Goal: Task Accomplishment & Management: Complete application form

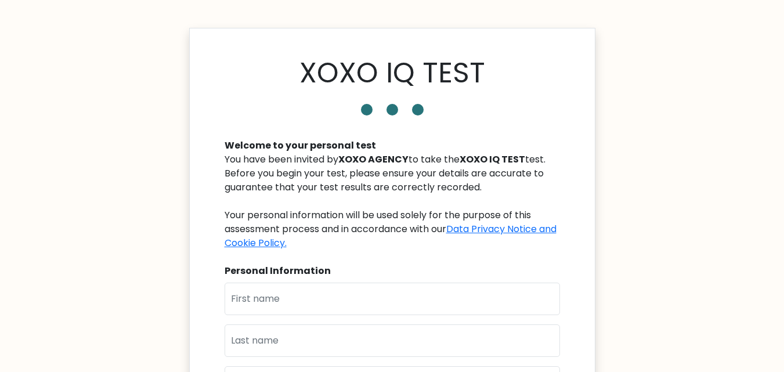
scroll to position [174, 0]
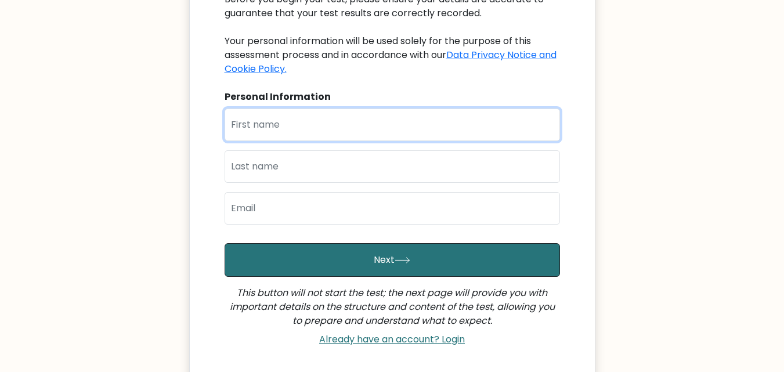
click at [316, 123] on input "text" at bounding box center [393, 125] width 336 height 33
type input "Prince Chester"
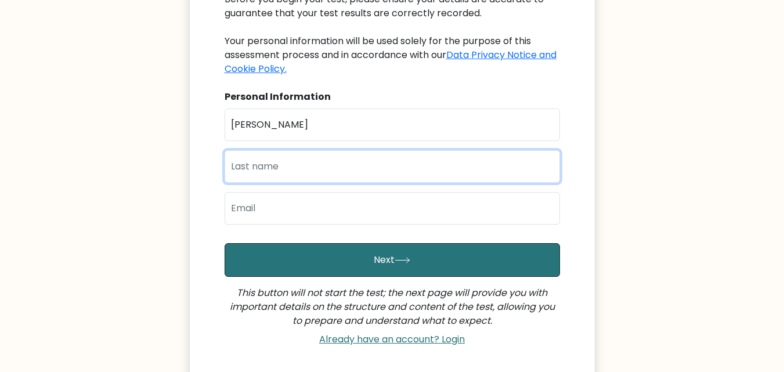
click at [308, 164] on input "text" at bounding box center [393, 166] width 336 height 33
type input "Yson"
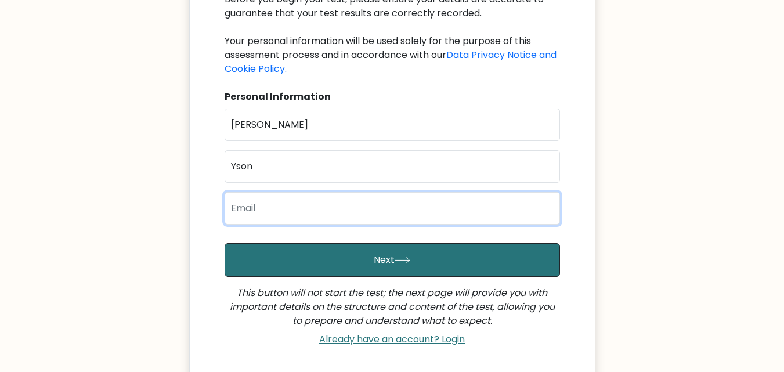
type input "P"
type input "princechesteryson@gmail.com"
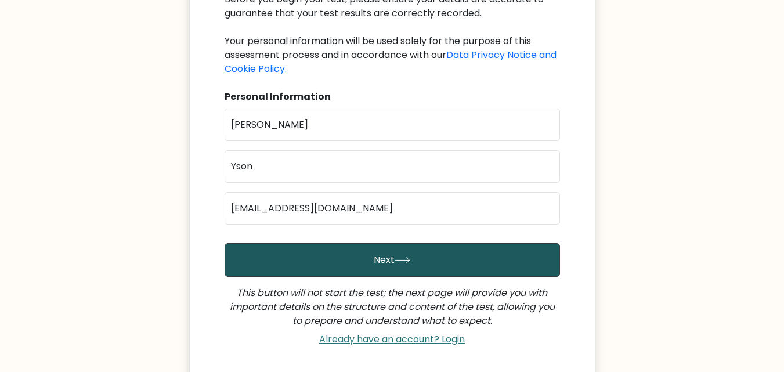
click at [328, 254] on button "Next" at bounding box center [393, 260] width 336 height 34
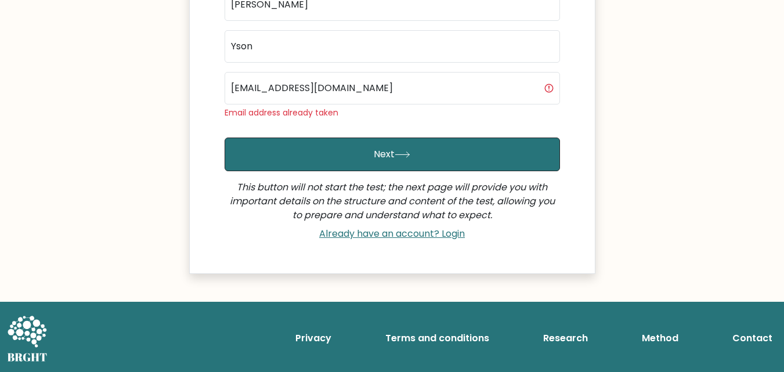
scroll to position [295, 0]
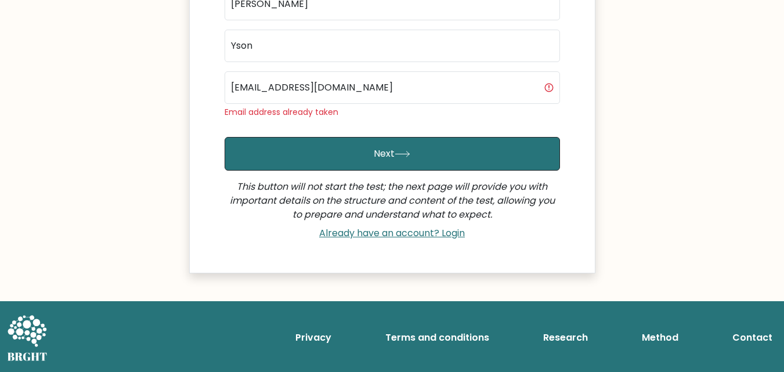
drag, startPoint x: 344, startPoint y: 115, endPoint x: 274, endPoint y: 109, distance: 71.1
click at [274, 107] on div "Email address already taken" at bounding box center [393, 112] width 336 height 12
click at [390, 237] on link "Already have an account? Login" at bounding box center [392, 232] width 155 height 13
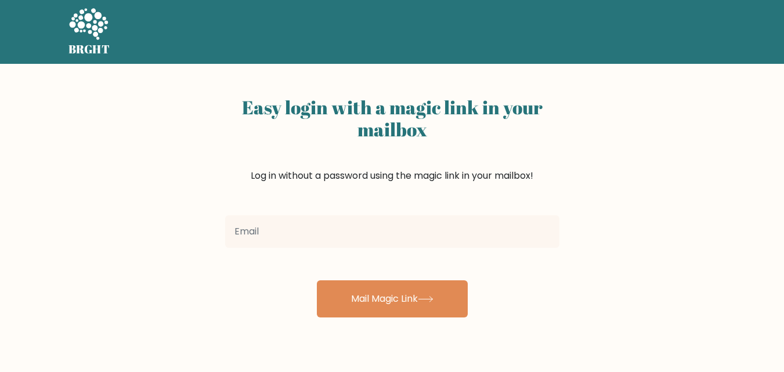
click at [390, 237] on input "email" at bounding box center [392, 231] width 334 height 33
type input "princechesteryson@gmail.com"
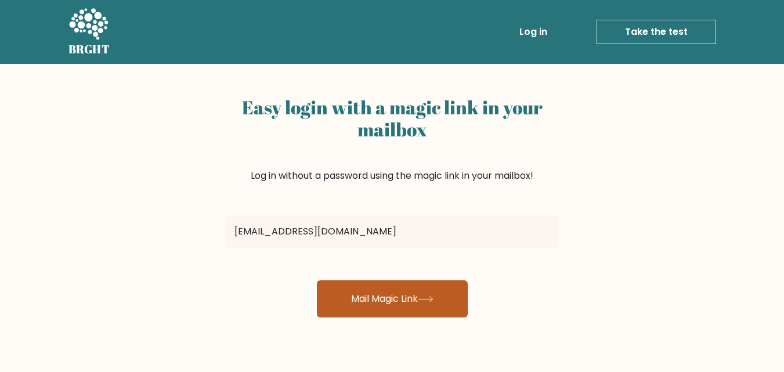
click at [387, 290] on button "Mail Magic Link" at bounding box center [392, 298] width 151 height 37
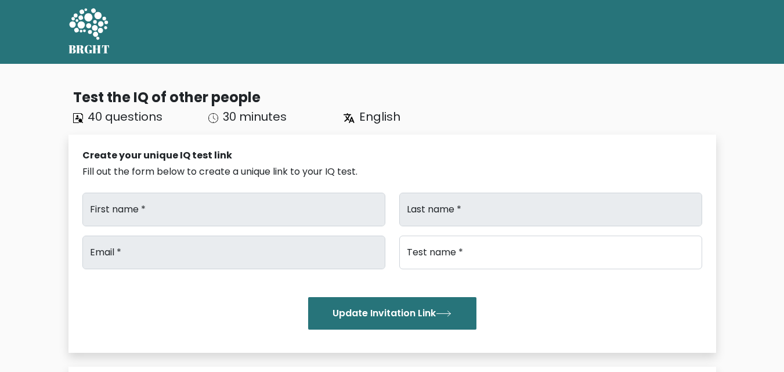
type input "Chester"
type input "Yson"
type input "[EMAIL_ADDRESS][DOMAIN_NAME]"
type input "Brght Intelligence Test"
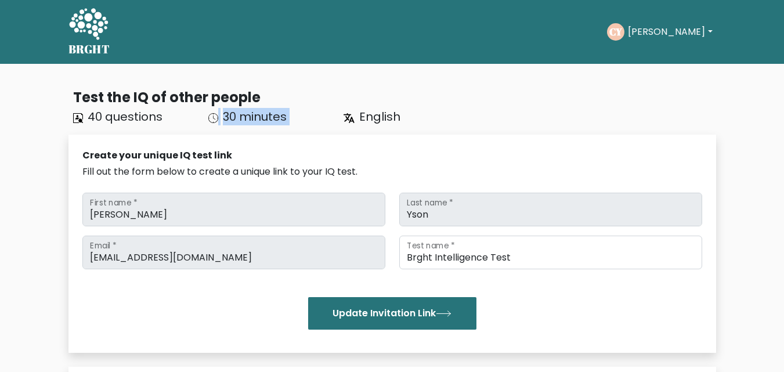
drag, startPoint x: 213, startPoint y: 123, endPoint x: 344, endPoint y: 118, distance: 131.3
click at [344, 118] on div "40 questions 30 minutes English" at bounding box center [269, 116] width 406 height 17
click at [344, 118] on icon at bounding box center [349, 118] width 11 height 10
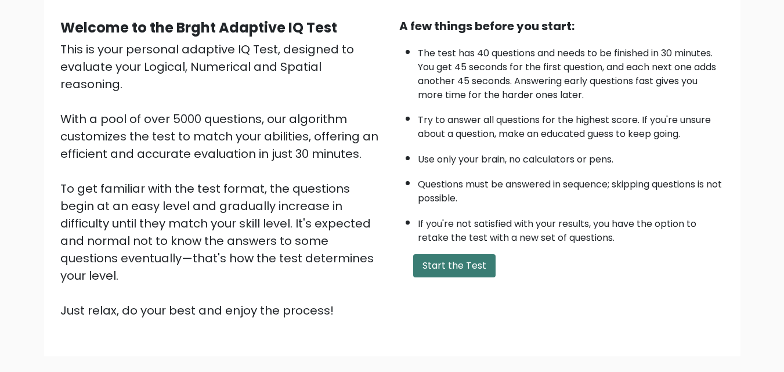
scroll to position [102, 0]
click at [452, 260] on button "Start the Test" at bounding box center [454, 266] width 82 height 23
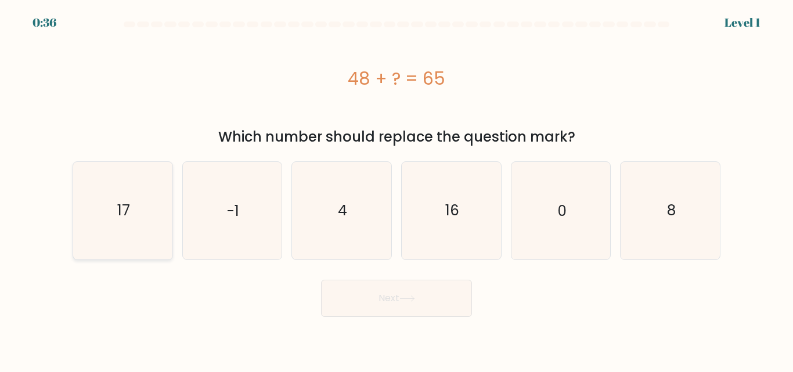
drag, startPoint x: 121, startPoint y: 202, endPoint x: 129, endPoint y: 206, distance: 9.1
click at [123, 203] on text "17" at bounding box center [123, 210] width 13 height 20
click at [397, 189] on input "a. 17" at bounding box center [397, 187] width 1 height 3
radio input "true"
click at [373, 290] on button "Next" at bounding box center [396, 298] width 151 height 37
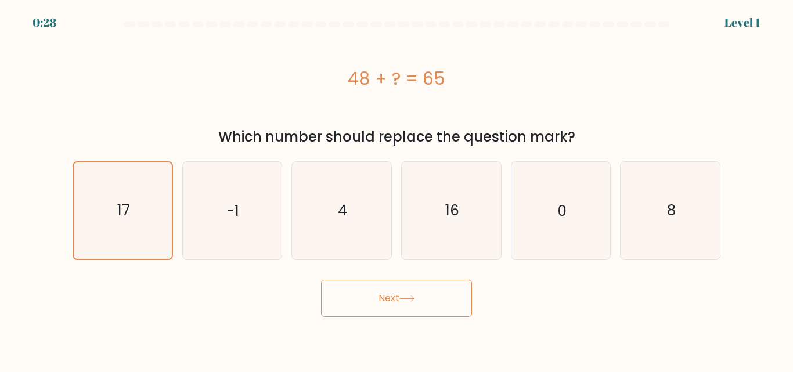
click at [377, 296] on button "Next" at bounding box center [396, 298] width 151 height 37
click at [433, 123] on div "48 + ? = 65" at bounding box center [397, 78] width 648 height 93
click at [399, 291] on button "Next" at bounding box center [396, 298] width 151 height 37
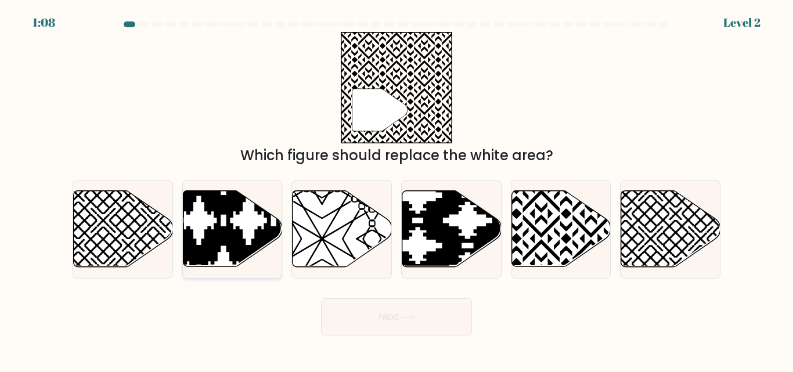
drag, startPoint x: 121, startPoint y: 233, endPoint x: 227, endPoint y: 195, distance: 112.4
click at [282, 178] on div "a. b. c. d." at bounding box center [396, 224] width 657 height 107
click at [135, 213] on icon at bounding box center [123, 229] width 99 height 76
click at [397, 189] on input "a." at bounding box center [397, 187] width 1 height 3
radio input "true"
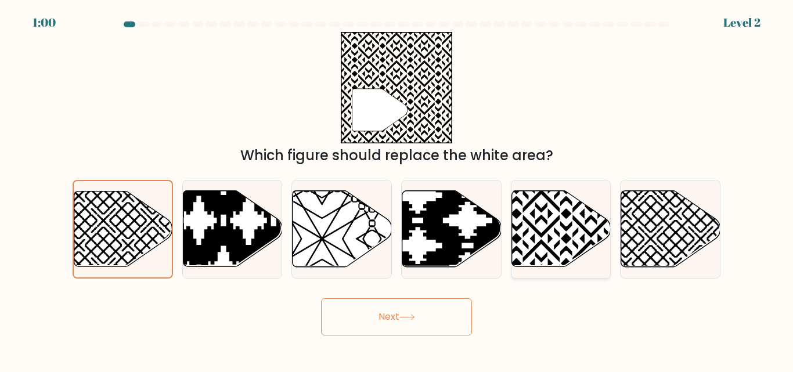
click at [533, 224] on icon at bounding box center [561, 229] width 99 height 76
click at [397, 189] on input "e." at bounding box center [397, 187] width 1 height 3
radio input "true"
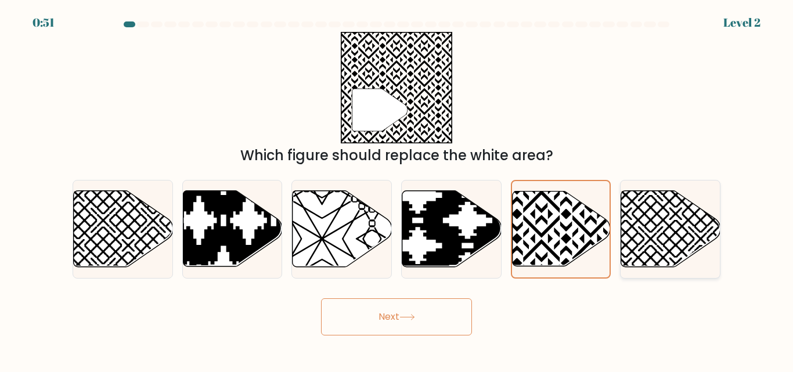
click at [706, 222] on icon at bounding box center [670, 229] width 99 height 76
click at [397, 189] on input "f." at bounding box center [397, 187] width 1 height 3
radio input "true"
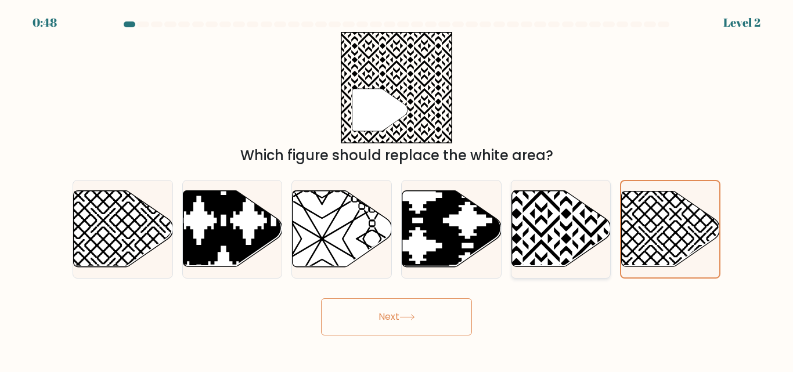
click at [568, 243] on icon at bounding box center [591, 189] width 200 height 200
click at [397, 189] on input "e." at bounding box center [397, 187] width 1 height 3
radio input "true"
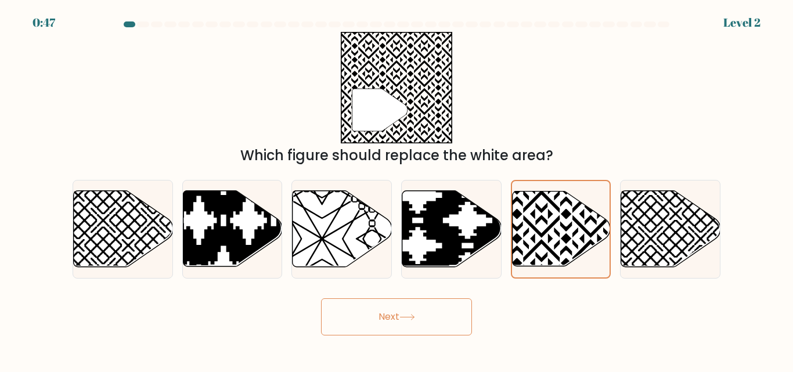
click at [395, 324] on button "Next" at bounding box center [396, 316] width 151 height 37
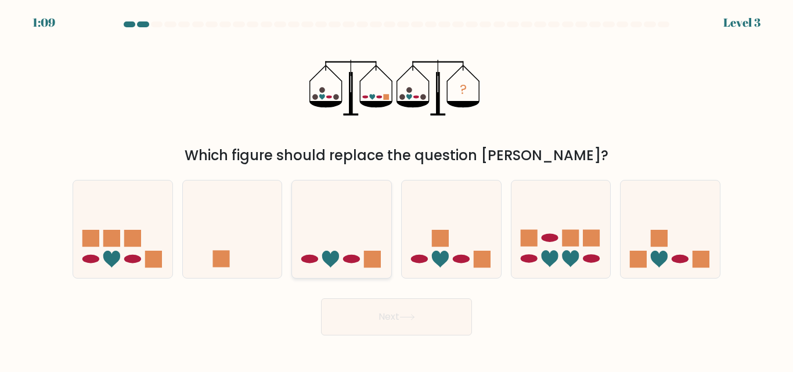
click at [340, 250] on icon at bounding box center [341, 229] width 99 height 82
click at [397, 189] on input "c." at bounding box center [397, 187] width 1 height 3
radio input "true"
click at [398, 323] on button "Next" at bounding box center [396, 316] width 151 height 37
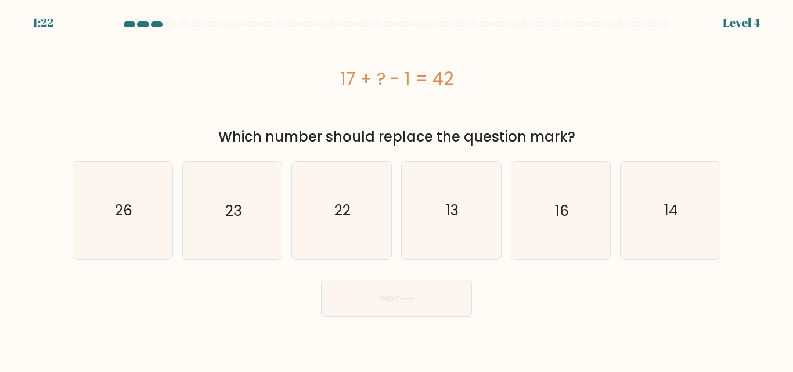
drag, startPoint x: 133, startPoint y: 204, endPoint x: 322, endPoint y: 277, distance: 202.2
click at [134, 204] on icon "26" at bounding box center [122, 210] width 97 height 97
click at [397, 189] on input "a. 26" at bounding box center [397, 187] width 1 height 3
radio input "true"
click at [420, 310] on button "Next" at bounding box center [396, 298] width 151 height 37
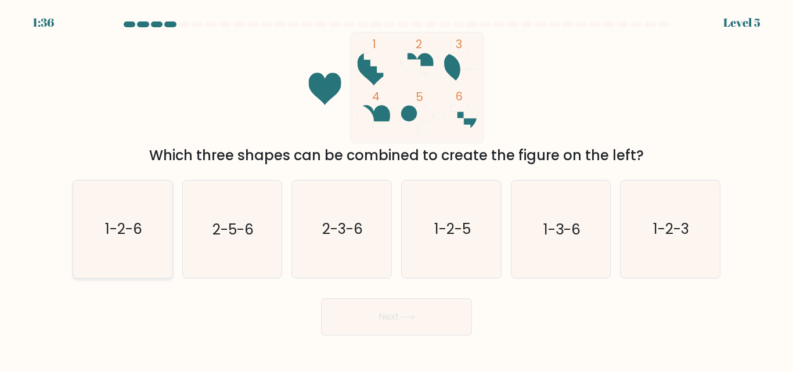
click at [134, 235] on text "1-2-6" at bounding box center [123, 229] width 37 height 20
click at [397, 189] on input "a. 1-2-6" at bounding box center [397, 187] width 1 height 3
radio input "true"
click at [387, 286] on form at bounding box center [396, 178] width 793 height 314
click at [394, 300] on div "Next" at bounding box center [397, 314] width 662 height 43
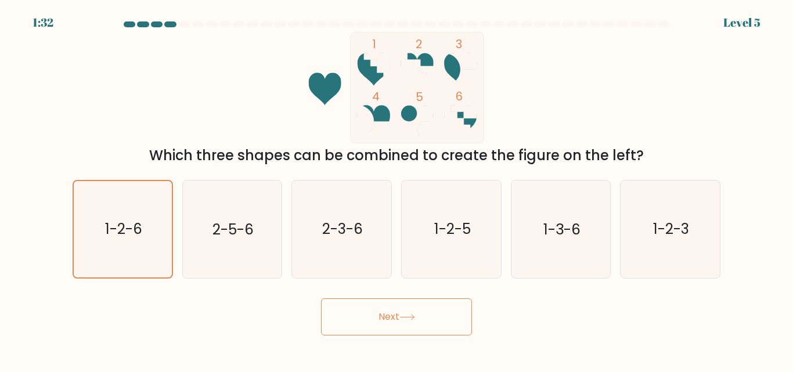
click at [422, 312] on button "Next" at bounding box center [396, 316] width 151 height 37
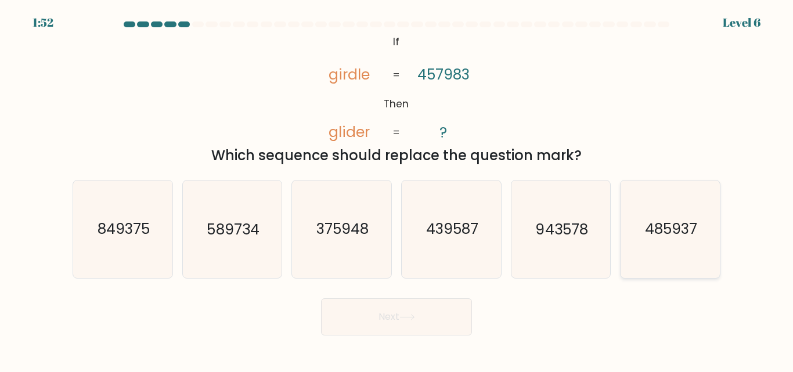
click at [701, 222] on icon "485937" at bounding box center [670, 229] width 97 height 97
click at [397, 189] on input "f. 485937" at bounding box center [397, 187] width 1 height 3
radio input "true"
click at [437, 328] on button "Next" at bounding box center [396, 316] width 151 height 37
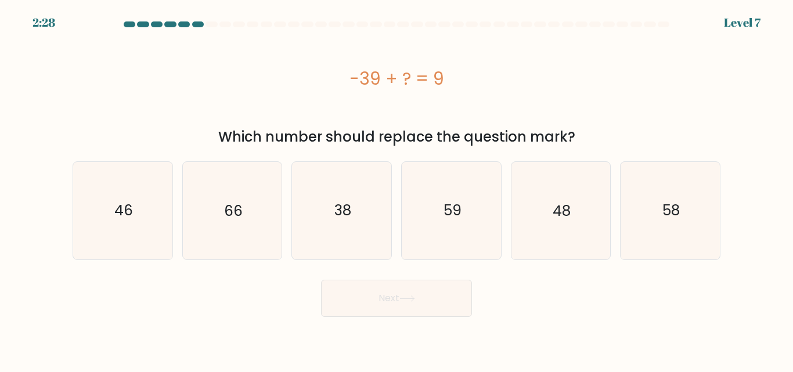
click at [571, 116] on div "-39 + ? = 9" at bounding box center [397, 78] width 648 height 93
click at [542, 214] on icon "48" at bounding box center [560, 210] width 97 height 97
click at [397, 189] on input "e. 48" at bounding box center [397, 187] width 1 height 3
radio input "true"
click at [422, 298] on button "Next" at bounding box center [396, 298] width 151 height 37
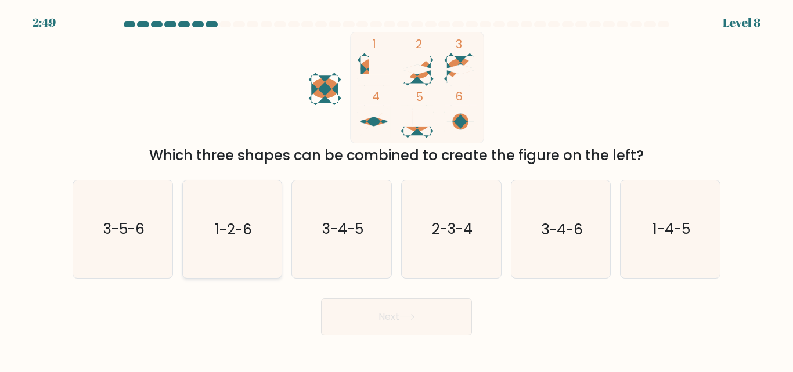
click at [259, 221] on icon "1-2-6" at bounding box center [231, 229] width 97 height 97
click at [397, 189] on input "b. 1-2-6" at bounding box center [397, 187] width 1 height 3
radio input "true"
click at [385, 315] on button "Next" at bounding box center [396, 316] width 151 height 37
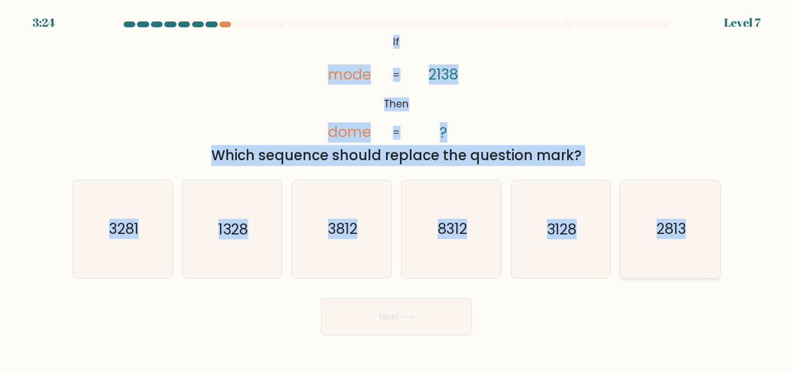
drag, startPoint x: 391, startPoint y: 40, endPoint x: 696, endPoint y: 258, distance: 374.5
click at [696, 258] on form "If ?" at bounding box center [396, 178] width 793 height 314
copy form "If Then mode dome 2138 ? = = Which sequence should replace the question mark? a…"
click at [455, 97] on icon "@import url('https://fonts.googleapis.com/css?family=Abril+Fatface:400,100,100i…" at bounding box center [396, 87] width 181 height 111
drag, startPoint x: 369, startPoint y: 47, endPoint x: 541, endPoint y: 173, distance: 213.1
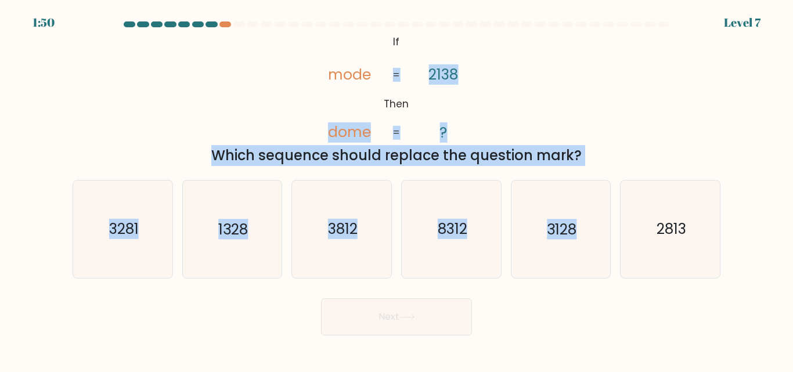
click at [570, 190] on form "If ?" at bounding box center [396, 178] width 793 height 314
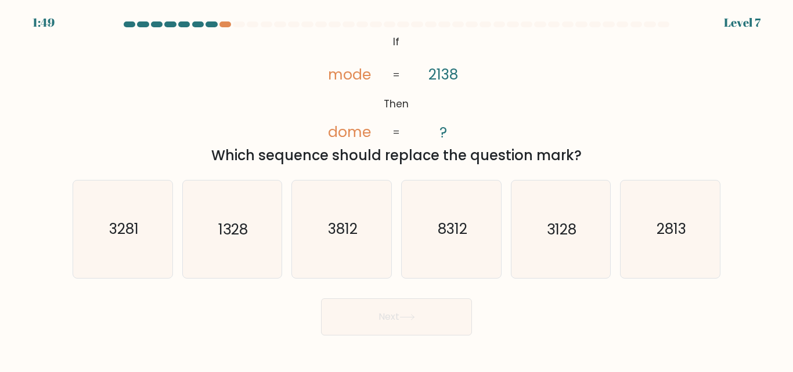
click at [365, 42] on icon "@import url('https://fonts.googleapis.com/css?family=Abril+Fatface:400,100,100i…" at bounding box center [396, 87] width 181 height 111
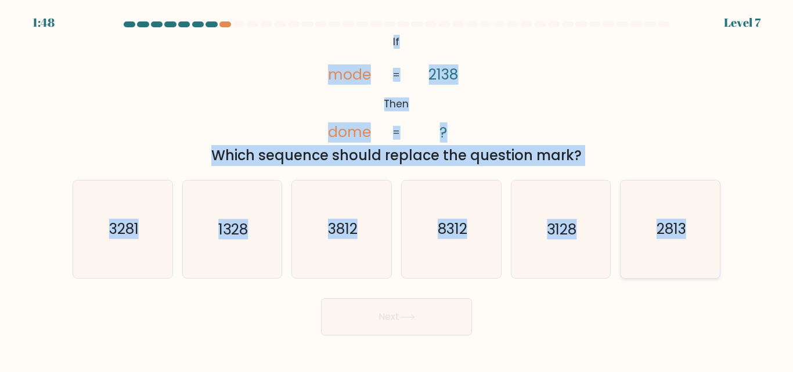
drag, startPoint x: 404, startPoint y: 49, endPoint x: 699, endPoint y: 235, distance: 349.1
click at [699, 235] on form "If ?" at bounding box center [396, 178] width 793 height 314
copy form "If Then mode dome 2138 ? = = Which sequence should replace the question mark? a…"
click at [403, 273] on icon "8312" at bounding box center [451, 229] width 97 height 97
click at [397, 189] on input "d. 8312" at bounding box center [397, 187] width 1 height 3
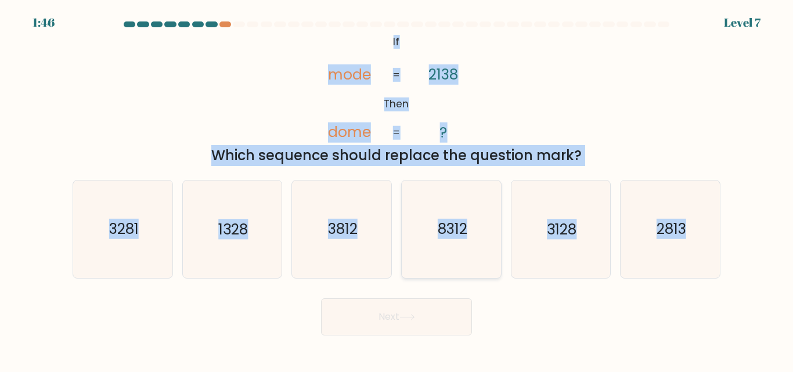
radio input "true"
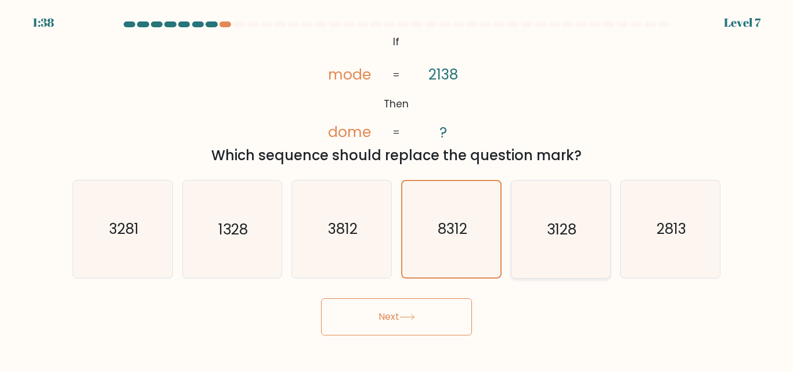
click at [577, 236] on icon "3128" at bounding box center [560, 229] width 97 height 97
click at [397, 189] on input "e. 3128" at bounding box center [397, 187] width 1 height 3
radio input "true"
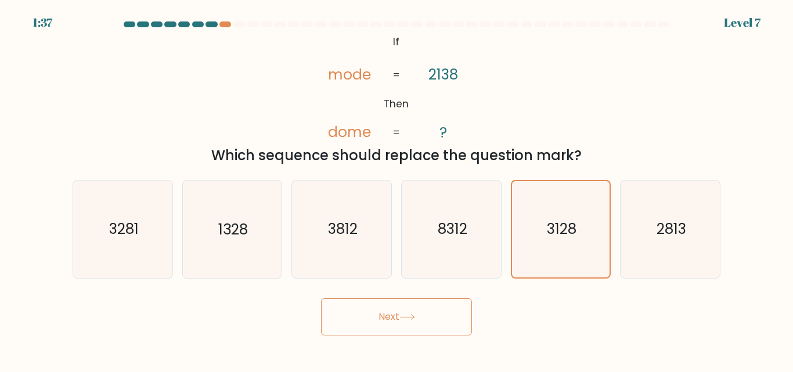
click at [388, 297] on div "Next" at bounding box center [397, 314] width 662 height 43
click at [392, 303] on button "Next" at bounding box center [396, 316] width 151 height 37
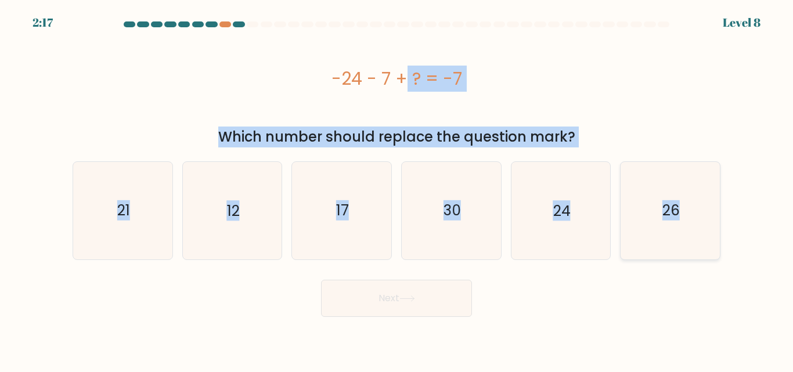
drag, startPoint x: 329, startPoint y: 79, endPoint x: 718, endPoint y: 236, distance: 418.9
click at [718, 236] on form "a." at bounding box center [396, 169] width 793 height 296
copy form "-24 - 7 + ? = -7 Which number should replace the question mark? a. 21 b. 12 c. …"
click at [584, 221] on icon "24" at bounding box center [560, 210] width 97 height 97
click at [397, 189] on input "e. 24" at bounding box center [397, 187] width 1 height 3
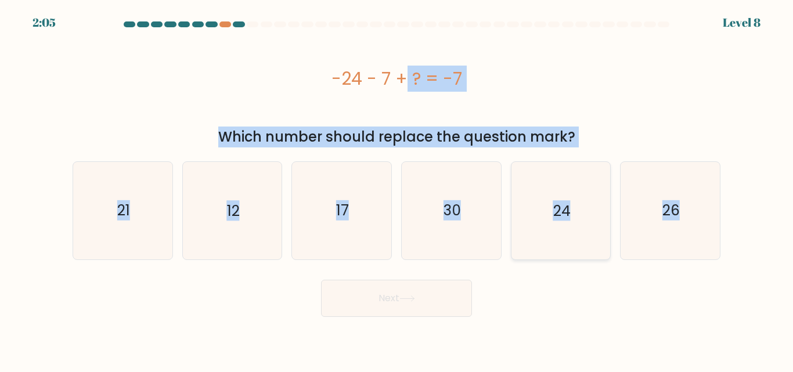
radio input "true"
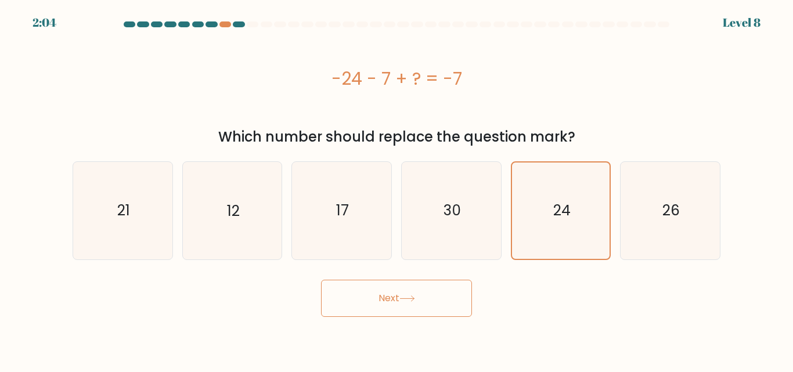
click at [480, 316] on div "Next" at bounding box center [397, 295] width 662 height 43
click at [460, 304] on button "Next" at bounding box center [396, 298] width 151 height 37
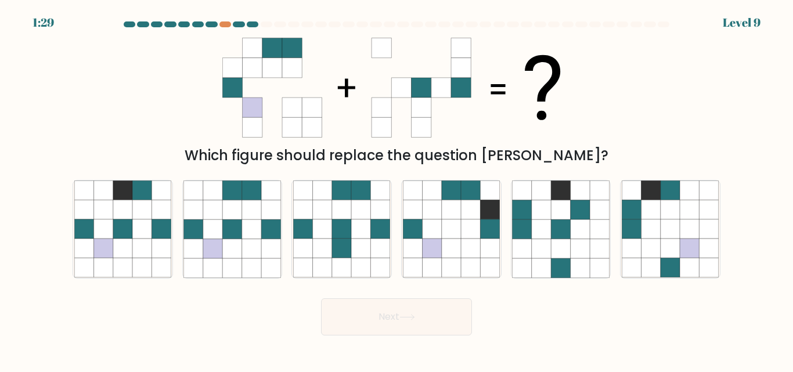
drag, startPoint x: 191, startPoint y: 38, endPoint x: 432, endPoint y: 132, distance: 258.7
click at [429, 129] on div "Which figure should replace the question mark?" at bounding box center [397, 99] width 662 height 134
drag, startPoint x: 772, startPoint y: 0, endPoint x: 387, endPoint y: 117, distance: 402.3
click at [387, 117] on icon at bounding box center [382, 108] width 20 height 20
drag, startPoint x: 230, startPoint y: 243, endPoint x: 239, endPoint y: 250, distance: 10.8
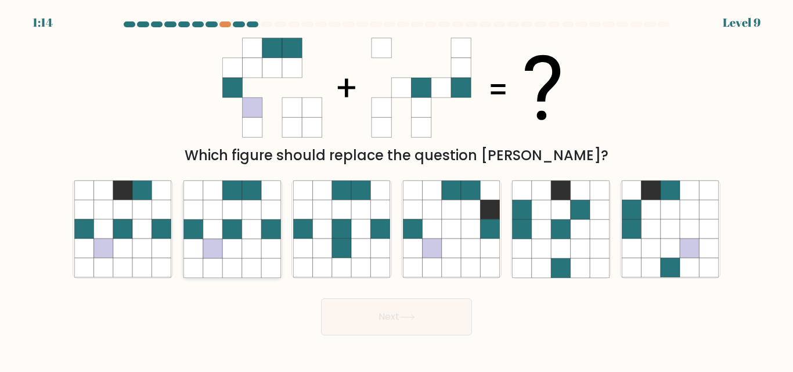
click at [231, 243] on icon at bounding box center [231, 248] width 19 height 19
click at [397, 189] on input "b." at bounding box center [397, 187] width 1 height 3
radio input "true"
click at [410, 320] on icon at bounding box center [408, 317] width 16 height 6
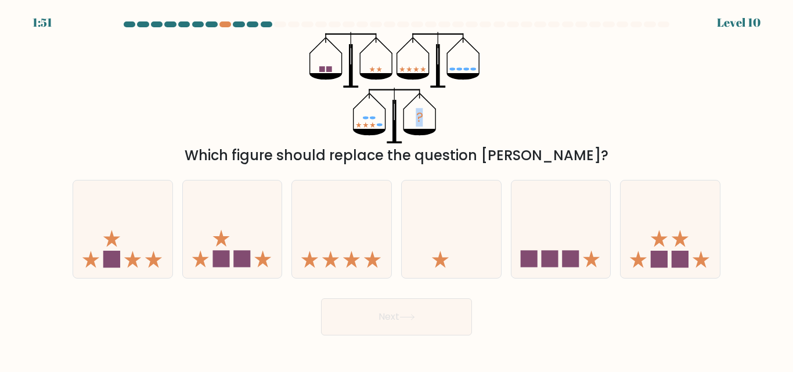
drag, startPoint x: 311, startPoint y: 44, endPoint x: 488, endPoint y: 152, distance: 206.9
click at [488, 152] on div "? Which figure should replace the question mark?" at bounding box center [397, 99] width 662 height 134
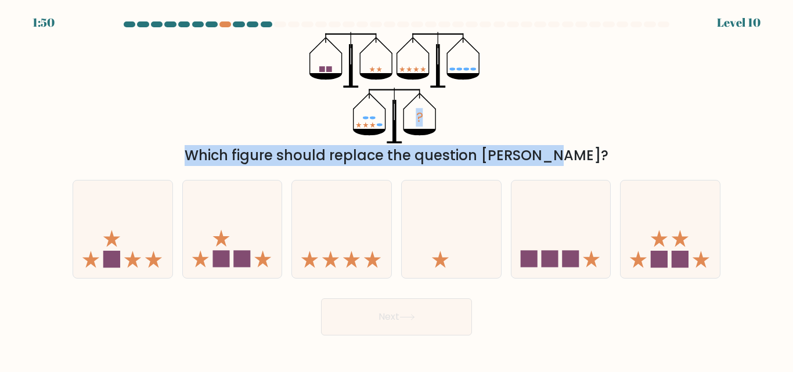
click at [249, 141] on div "? Which figure should replace the question mark?" at bounding box center [397, 99] width 662 height 134
drag, startPoint x: 293, startPoint y: 161, endPoint x: 299, endPoint y: 157, distance: 7.6
click at [294, 161] on div "Which figure should replace the question mark?" at bounding box center [397, 155] width 634 height 21
drag, startPoint x: 362, startPoint y: 117, endPoint x: 377, endPoint y: 117, distance: 14.5
click at [364, 116] on icon "?" at bounding box center [397, 87] width 174 height 111
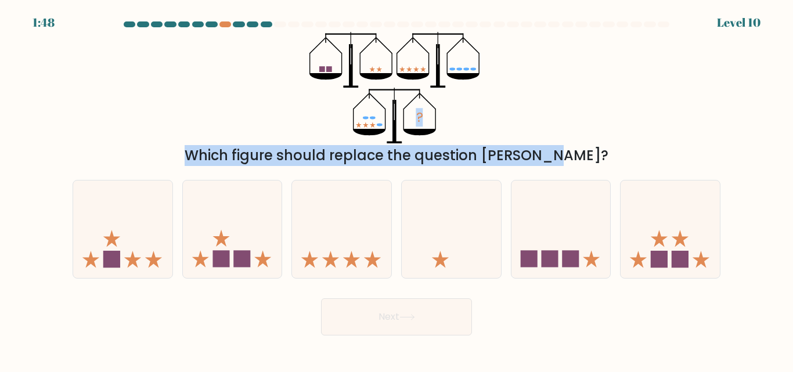
click at [414, 124] on icon "?" at bounding box center [397, 87] width 174 height 111
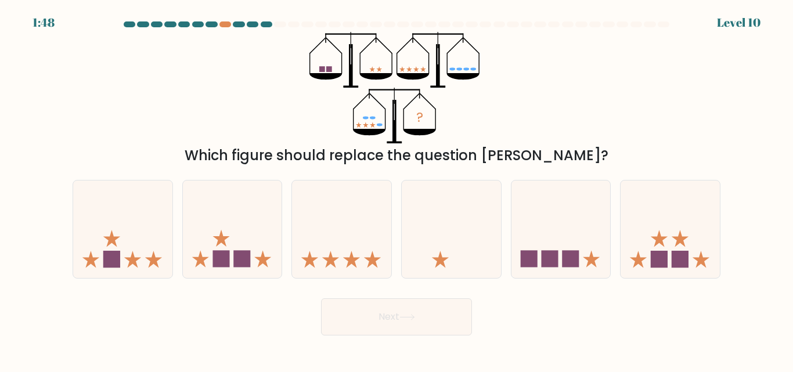
drag, startPoint x: 447, startPoint y: 111, endPoint x: 427, endPoint y: 114, distance: 20.0
click at [428, 113] on icon "?" at bounding box center [397, 87] width 174 height 111
drag, startPoint x: 322, startPoint y: 66, endPoint x: 436, endPoint y: 74, distance: 114.1
click at [434, 73] on icon "?" at bounding box center [397, 87] width 174 height 111
drag, startPoint x: 592, startPoint y: 253, endPoint x: 636, endPoint y: 261, distance: 44.2
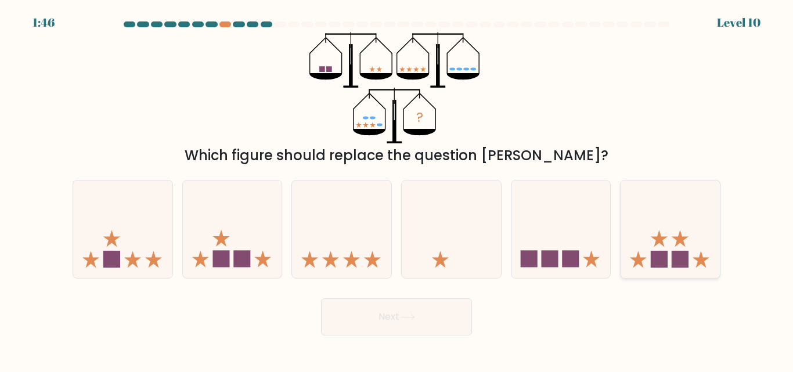
click at [597, 259] on icon at bounding box center [561, 229] width 99 height 82
click at [397, 189] on input "e." at bounding box center [397, 187] width 1 height 3
radio input "true"
click at [726, 278] on div "a. b. c." at bounding box center [397, 224] width 662 height 107
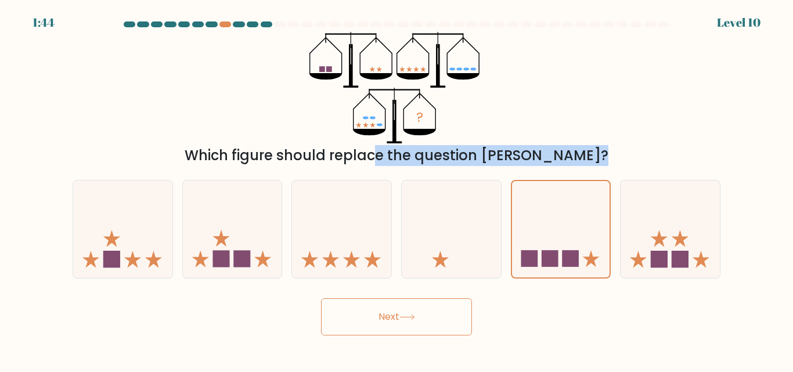
drag, startPoint x: 728, startPoint y: 275, endPoint x: 312, endPoint y: 149, distance: 434.6
click at [313, 149] on form at bounding box center [396, 178] width 793 height 314
click at [314, 150] on div "Which figure should replace the question mark?" at bounding box center [397, 155] width 634 height 21
drag, startPoint x: 225, startPoint y: 161, endPoint x: 688, endPoint y: 292, distance: 480.7
click at [711, 288] on form at bounding box center [396, 178] width 793 height 314
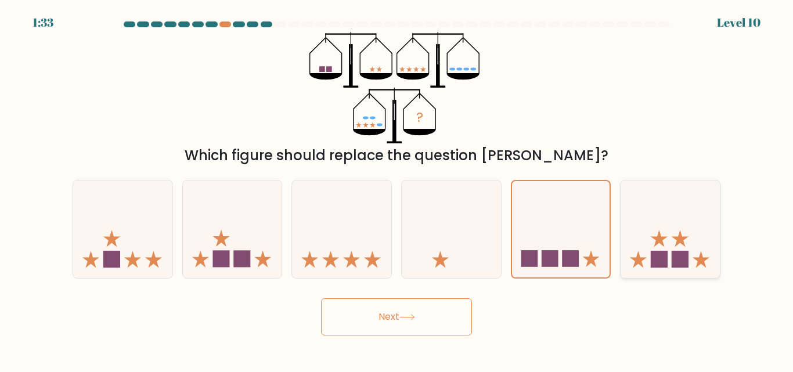
click at [674, 238] on icon at bounding box center [680, 239] width 17 height 17
click at [397, 189] on input "f." at bounding box center [397, 187] width 1 height 3
radio input "true"
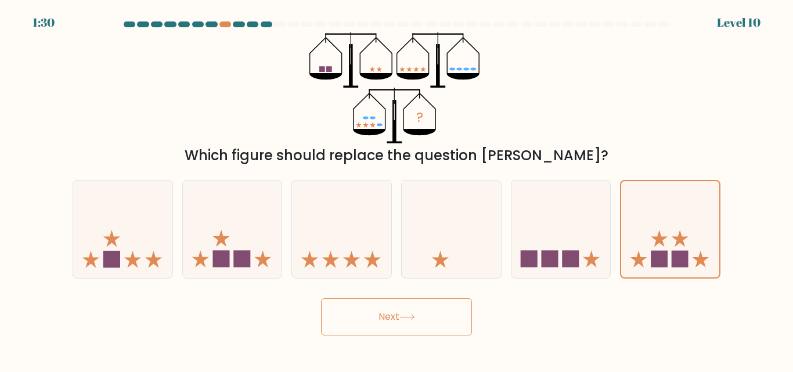
click at [397, 310] on button "Next" at bounding box center [396, 316] width 151 height 37
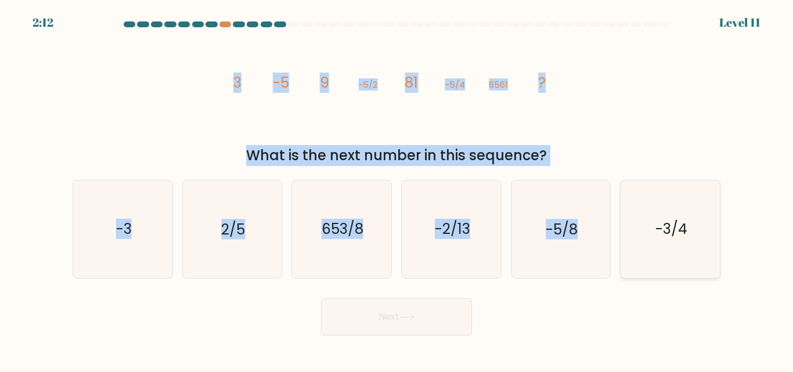
drag, startPoint x: 241, startPoint y: 85, endPoint x: 718, endPoint y: 242, distance: 501.9
click at [718, 242] on form at bounding box center [396, 178] width 793 height 314
copy form "3 -5 9 -5/2 81 -5/4 6561 ? What is the next number in this sequence? a. -3 b. 2…"
drag, startPoint x: 654, startPoint y: 226, endPoint x: 545, endPoint y: 231, distance: 109.8
click at [653, 226] on icon "-3/4" at bounding box center [670, 229] width 97 height 97
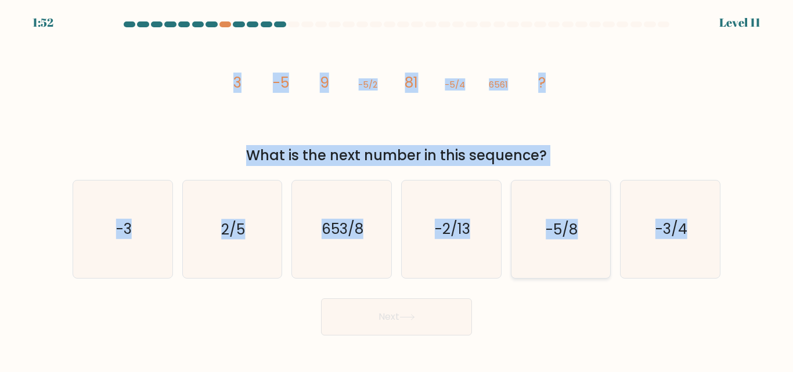
click at [397, 189] on input "f. -3/4" at bounding box center [397, 187] width 1 height 3
radio input "true"
click at [311, 250] on icon "653/8" at bounding box center [341, 229] width 97 height 97
click at [397, 189] on input "c. 653/8" at bounding box center [397, 187] width 1 height 3
radio input "true"
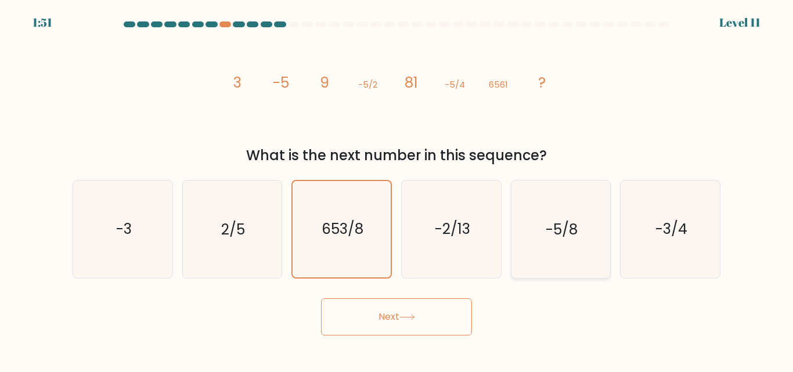
click at [528, 232] on icon "-5/8" at bounding box center [560, 229] width 97 height 97
click at [397, 189] on input "e. -5/8" at bounding box center [397, 187] width 1 height 3
radio input "true"
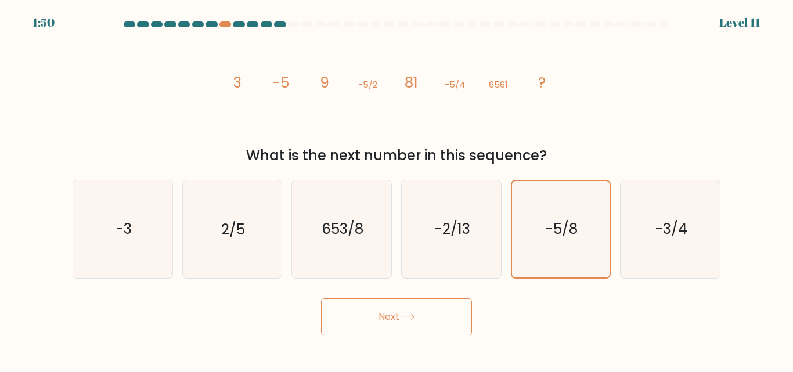
click at [431, 322] on button "Next" at bounding box center [396, 316] width 151 height 37
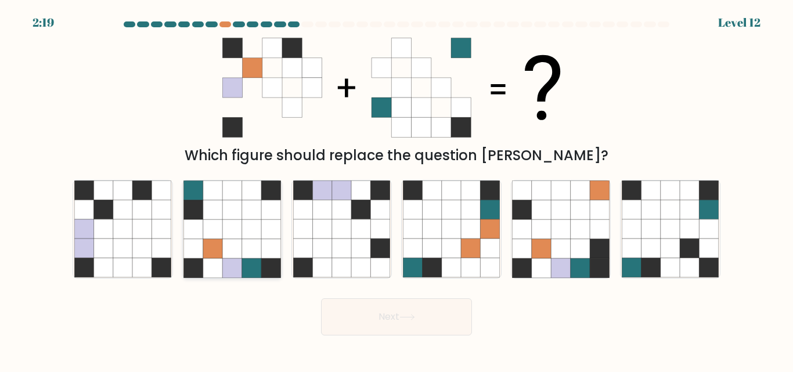
click at [242, 233] on icon at bounding box center [251, 229] width 19 height 19
click at [397, 189] on input "b." at bounding box center [397, 187] width 1 height 3
radio input "true"
click at [419, 311] on button "Next" at bounding box center [396, 316] width 151 height 37
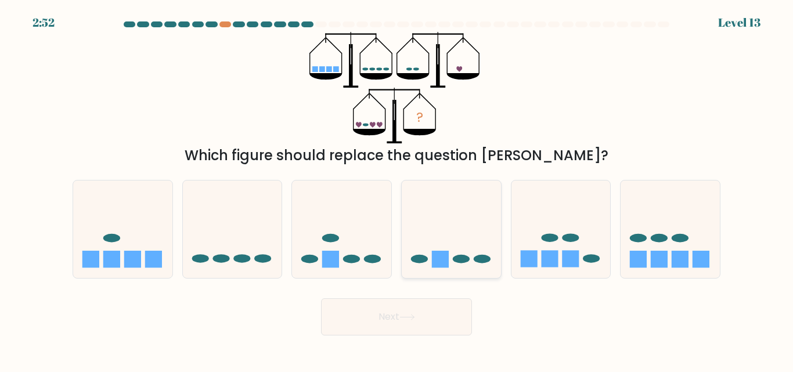
click at [450, 248] on icon at bounding box center [451, 229] width 99 height 82
click at [397, 189] on input "d." at bounding box center [397, 187] width 1 height 3
radio input "true"
click at [358, 306] on button "Next" at bounding box center [396, 316] width 151 height 37
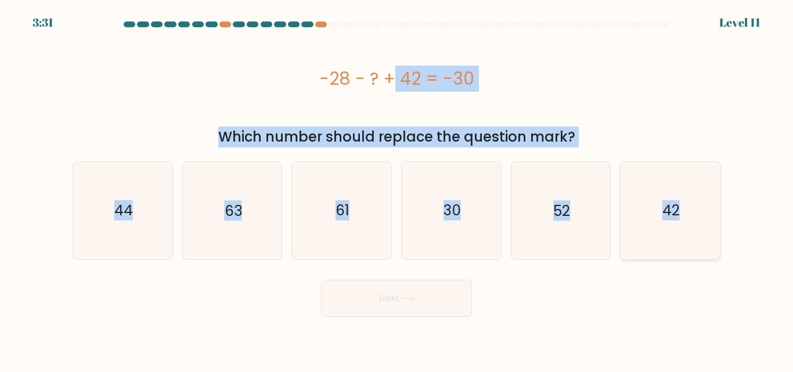
drag, startPoint x: 308, startPoint y: 80, endPoint x: 714, endPoint y: 242, distance: 437.6
click at [714, 242] on form "a." at bounding box center [396, 169] width 793 height 296
copy form "-28 - ? + 42 = -30 Which number should replace the question mark? a. 44 b. 63 c…"
click at [128, 215] on text "44" at bounding box center [123, 210] width 19 height 20
click at [397, 189] on input "a. 44" at bounding box center [397, 187] width 1 height 3
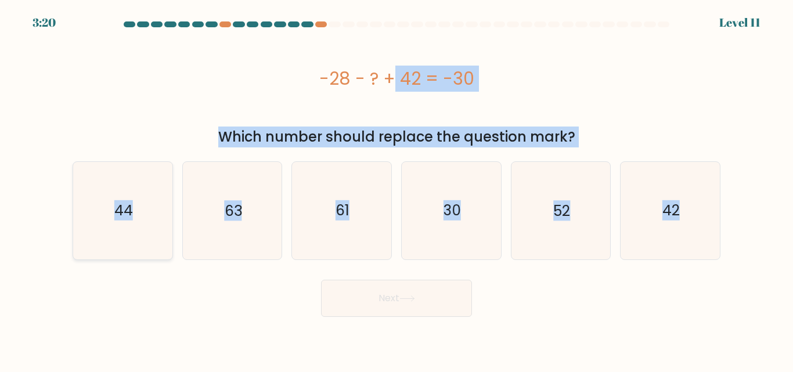
radio input "true"
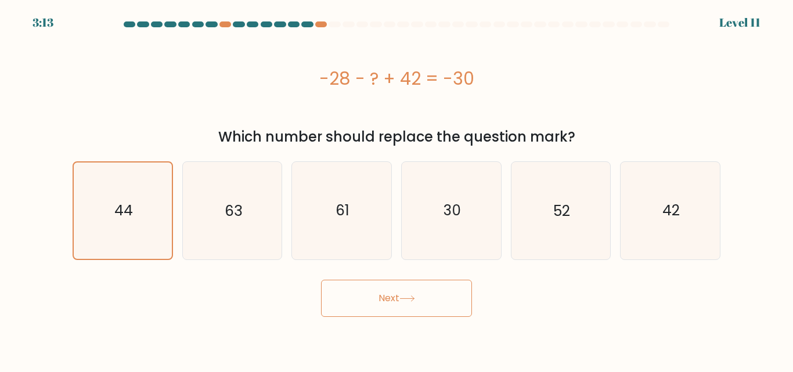
click at [389, 304] on button "Next" at bounding box center [396, 298] width 151 height 37
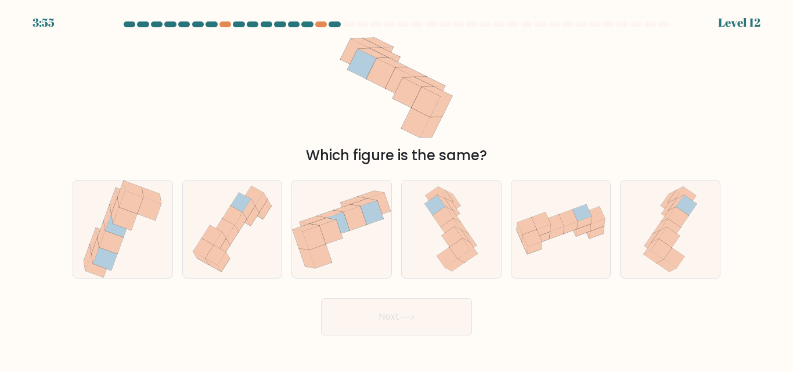
drag, startPoint x: 450, startPoint y: 152, endPoint x: 361, endPoint y: 77, distance: 116.7
click at [361, 77] on div "Which figure is the same?" at bounding box center [397, 99] width 662 height 134
click at [361, 77] on icon at bounding box center [396, 87] width 115 height 111
drag, startPoint x: 335, startPoint y: 46, endPoint x: 728, endPoint y: 273, distance: 453.7
click at [728, 273] on form at bounding box center [396, 178] width 793 height 314
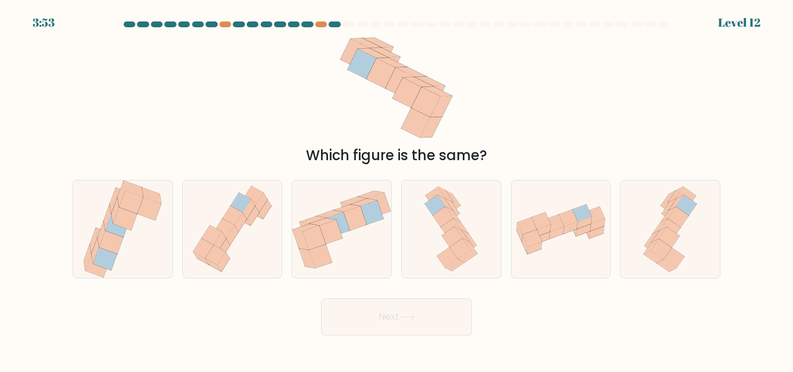
click at [551, 111] on div "Which figure is the same?" at bounding box center [397, 99] width 662 height 134
click at [454, 199] on icon at bounding box center [453, 198] width 15 height 15
click at [397, 189] on input "d." at bounding box center [397, 187] width 1 height 3
radio input "true"
click at [379, 326] on button "Next" at bounding box center [396, 316] width 151 height 37
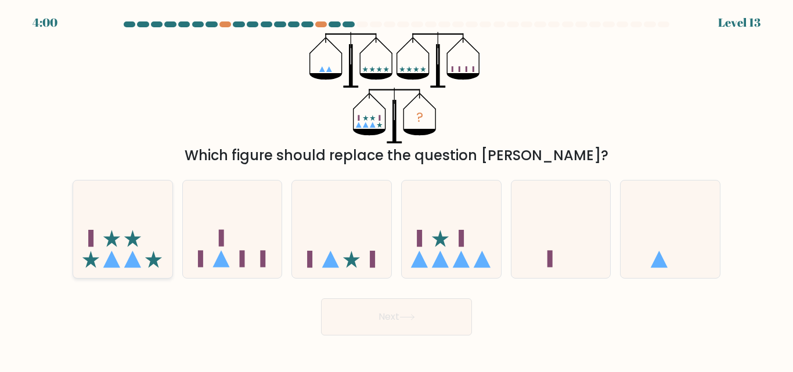
click at [136, 248] on icon at bounding box center [122, 229] width 99 height 82
click at [397, 189] on input "a." at bounding box center [397, 187] width 1 height 3
radio input "true"
click at [419, 244] on rect at bounding box center [419, 238] width 5 height 17
click at [397, 189] on input "d." at bounding box center [397, 187] width 1 height 3
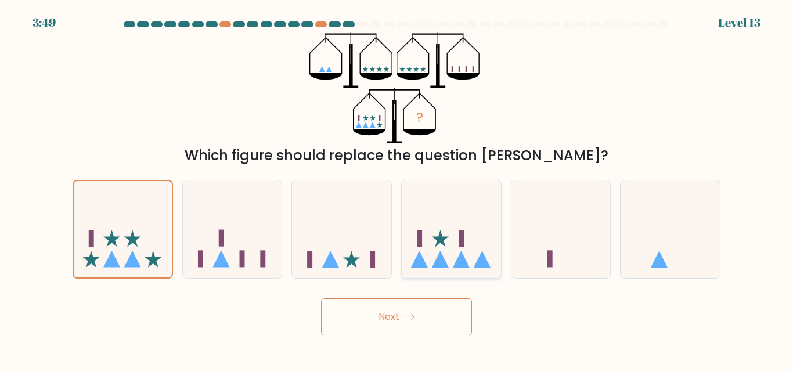
radio input "true"
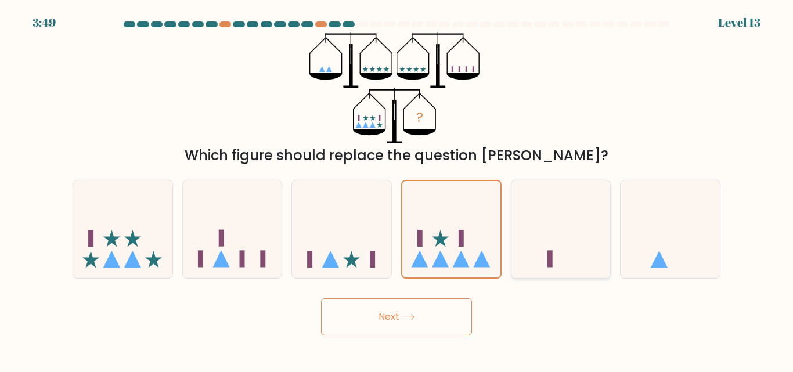
click at [577, 258] on icon at bounding box center [561, 229] width 99 height 82
click at [397, 189] on input "e." at bounding box center [397, 187] width 1 height 3
radio input "true"
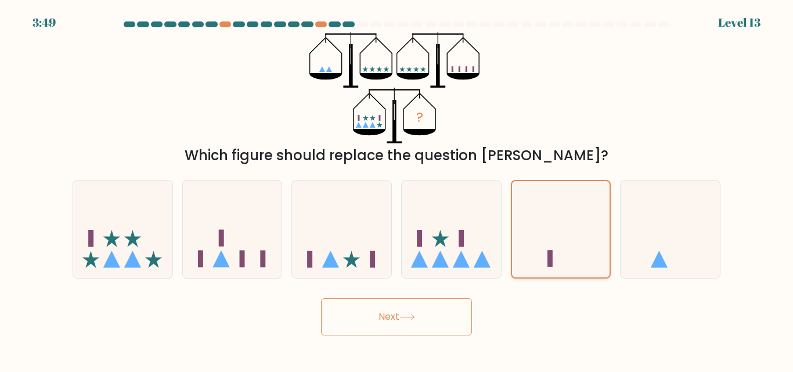
drag, startPoint x: 674, startPoint y: 254, endPoint x: 586, endPoint y: 250, distance: 87.8
click at [671, 254] on icon at bounding box center [670, 229] width 99 height 82
click at [397, 189] on input "f." at bounding box center [397, 187] width 1 height 3
radio input "true"
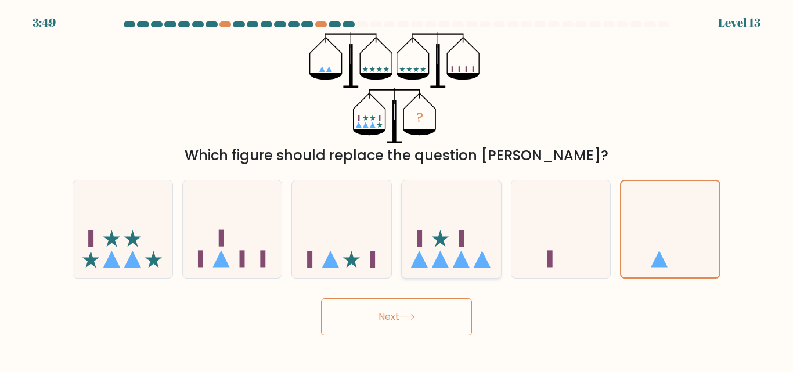
click at [481, 249] on icon at bounding box center [451, 229] width 99 height 82
click at [397, 189] on input "d." at bounding box center [397, 187] width 1 height 3
radio input "true"
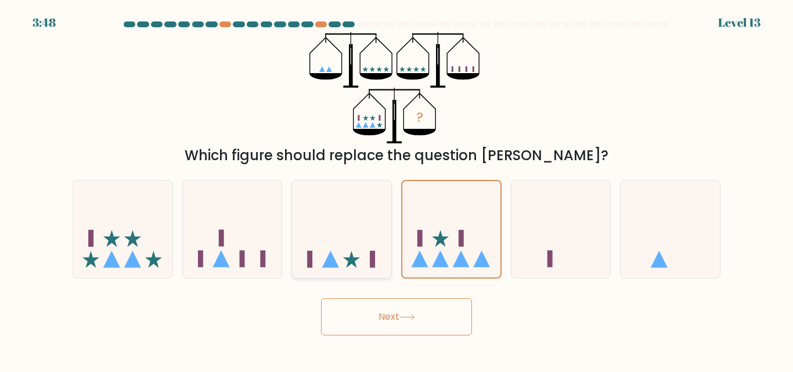
drag, startPoint x: 366, startPoint y: 243, endPoint x: 308, endPoint y: 244, distance: 58.1
click at [360, 244] on icon at bounding box center [341, 229] width 99 height 82
click at [397, 189] on input "c." at bounding box center [397, 187] width 1 height 3
radio input "true"
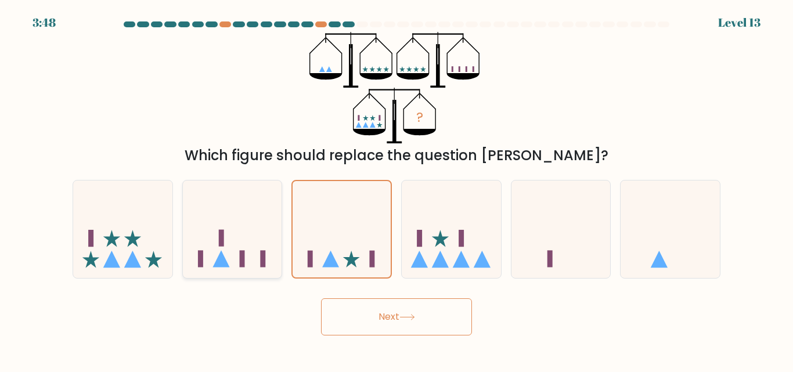
click at [258, 242] on icon at bounding box center [232, 229] width 99 height 82
click at [397, 189] on input "b." at bounding box center [397, 187] width 1 height 3
radio input "true"
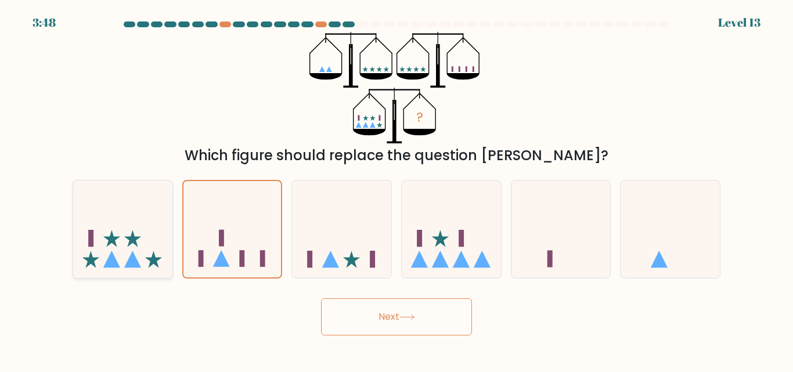
click at [154, 239] on icon at bounding box center [122, 229] width 99 height 82
click at [397, 189] on input "a." at bounding box center [397, 187] width 1 height 3
radio input "true"
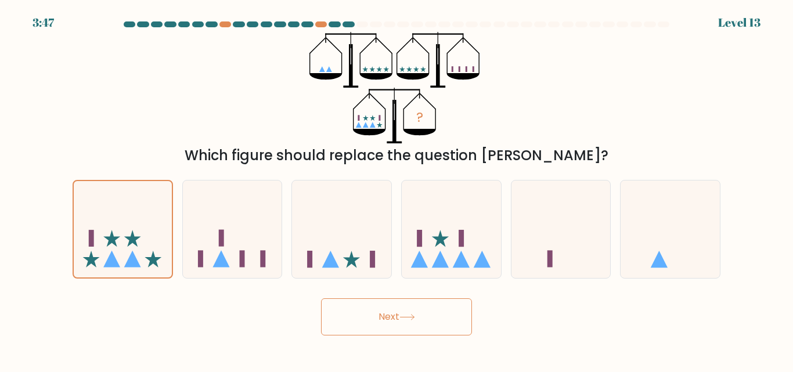
click at [373, 316] on button "Next" at bounding box center [396, 316] width 151 height 37
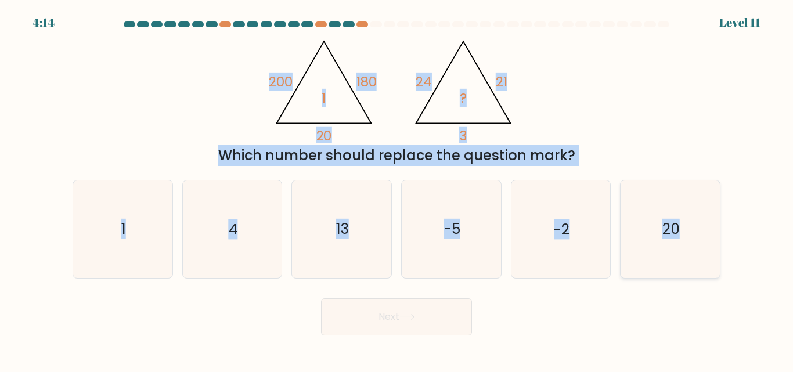
drag, startPoint x: 261, startPoint y: 70, endPoint x: 712, endPoint y: 277, distance: 496.5
click at [712, 277] on form at bounding box center [396, 178] width 793 height 314
copy form "200 180 20 1 @import url('https://fonts.googleapis.com/css?family=Abril+Fatface…"
click at [136, 230] on icon "1" at bounding box center [122, 229] width 97 height 97
click at [397, 189] on input "a. 1" at bounding box center [397, 187] width 1 height 3
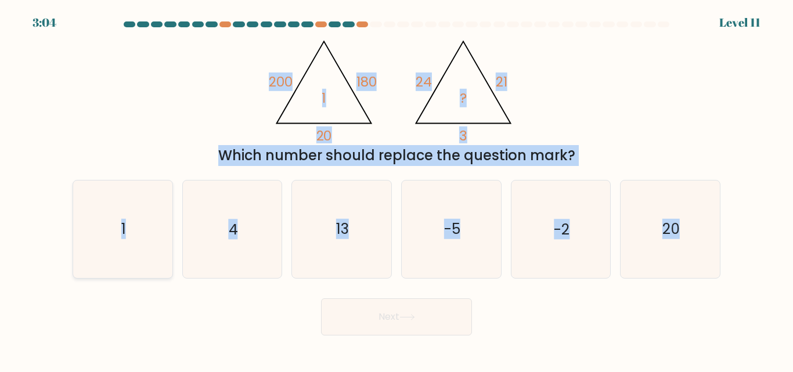
radio input "true"
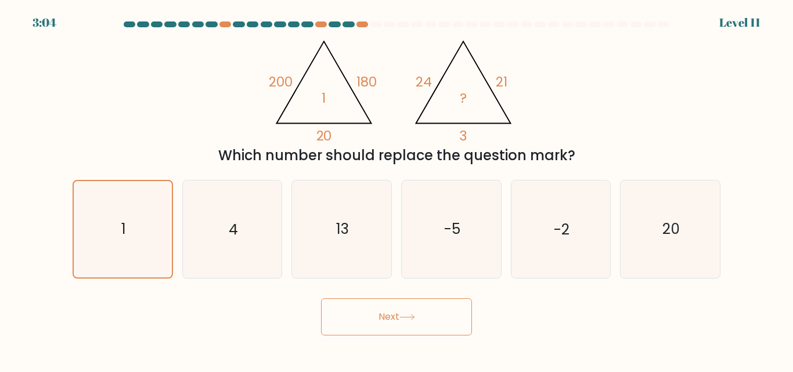
click at [398, 308] on button "Next" at bounding box center [396, 316] width 151 height 37
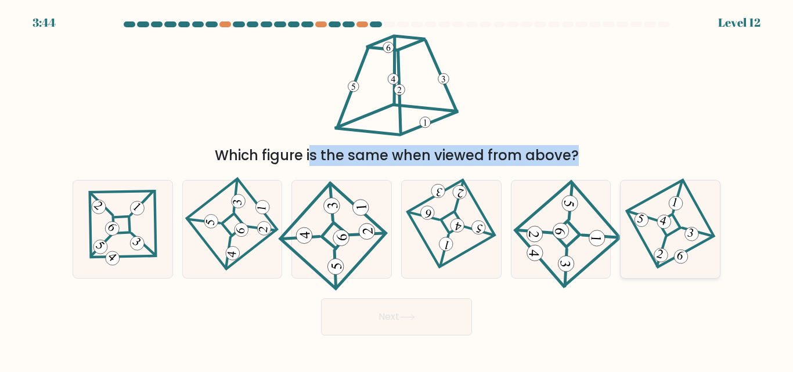
drag, startPoint x: 206, startPoint y: 148, endPoint x: 686, endPoint y: 274, distance: 495.9
click at [693, 279] on form at bounding box center [396, 178] width 793 height 314
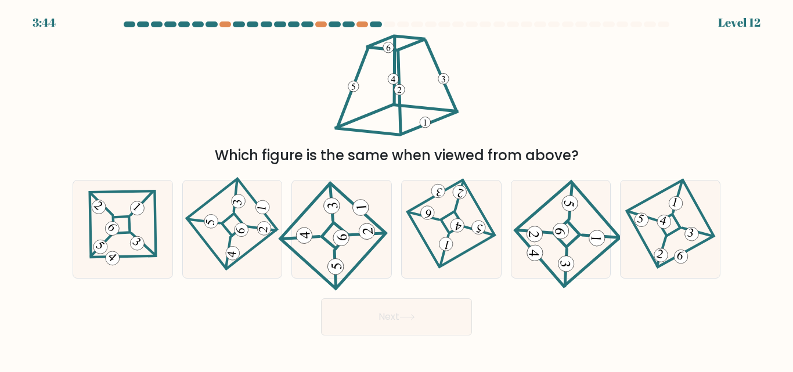
click at [480, 138] on div "Which figure is the same when viewed from above?" at bounding box center [397, 99] width 662 height 134
click at [337, 229] on icon at bounding box center [342, 229] width 90 height 78
click at [397, 189] on input "c." at bounding box center [397, 187] width 1 height 3
radio input "true"
click at [381, 322] on button "Next" at bounding box center [396, 316] width 151 height 37
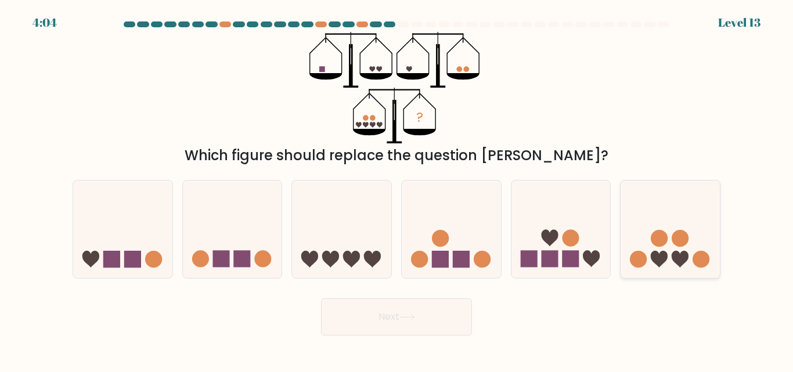
click at [667, 242] on icon at bounding box center [670, 229] width 99 height 82
click at [397, 189] on input "f." at bounding box center [397, 187] width 1 height 3
radio input "true"
click at [397, 319] on button "Next" at bounding box center [396, 316] width 151 height 37
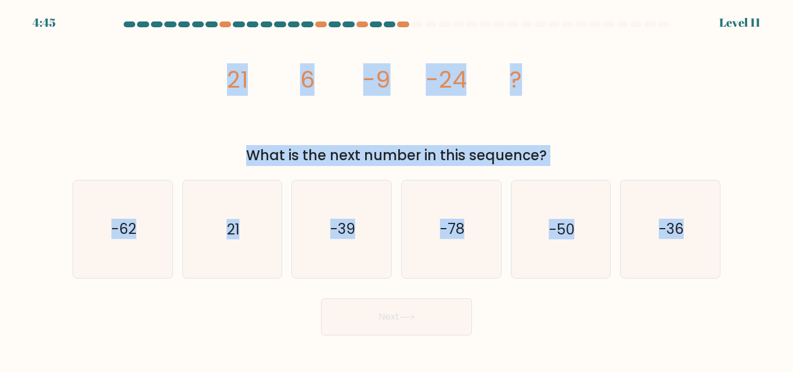
drag, startPoint x: 228, startPoint y: 87, endPoint x: 727, endPoint y: 228, distance: 518.9
click at [727, 228] on form at bounding box center [396, 178] width 793 height 314
copy form "21 6 -9 -24 ? What is the next number in this sequence? a. -62 b. 21 c. -39 d. …"
drag, startPoint x: 321, startPoint y: 237, endPoint x: 326, endPoint y: 238, distance: 5.9
click at [321, 237] on icon "-39" at bounding box center [341, 229] width 97 height 97
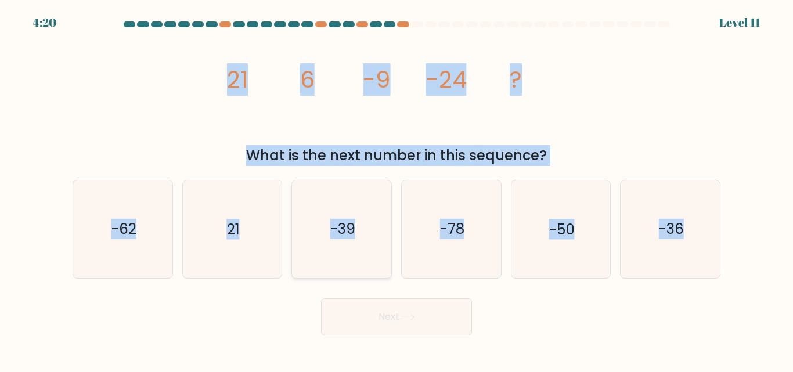
click at [397, 189] on input "c. -39" at bounding box center [397, 187] width 1 height 3
radio input "true"
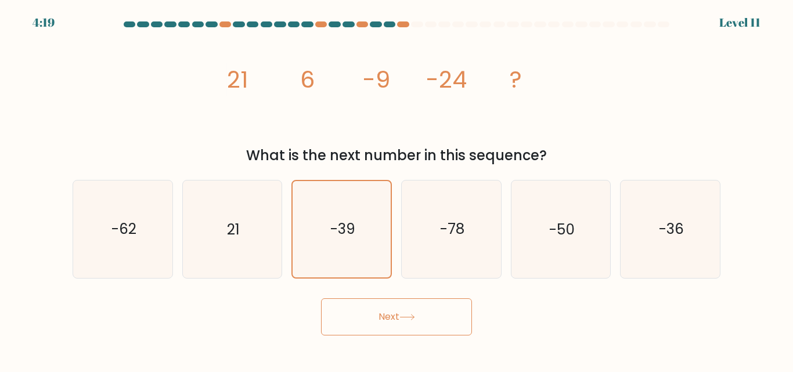
click at [421, 337] on body "4:19 Level 11" at bounding box center [396, 186] width 793 height 372
click at [422, 326] on button "Next" at bounding box center [396, 316] width 151 height 37
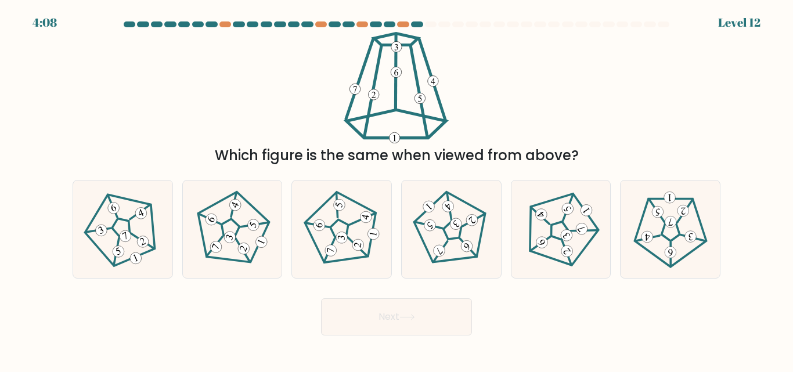
drag, startPoint x: 564, startPoint y: 243, endPoint x: 294, endPoint y: 323, distance: 281.7
click at [294, 323] on form at bounding box center [396, 178] width 793 height 314
click at [251, 247] on icon at bounding box center [232, 229] width 78 height 78
click at [397, 189] on input "b." at bounding box center [397, 187] width 1 height 3
radio input "true"
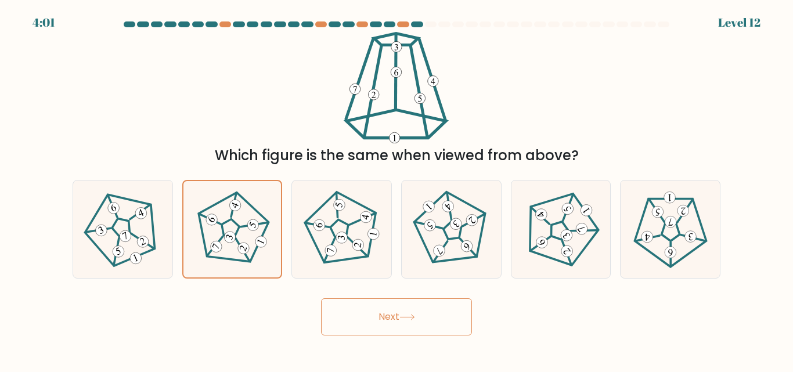
click at [412, 324] on button "Next" at bounding box center [396, 316] width 151 height 37
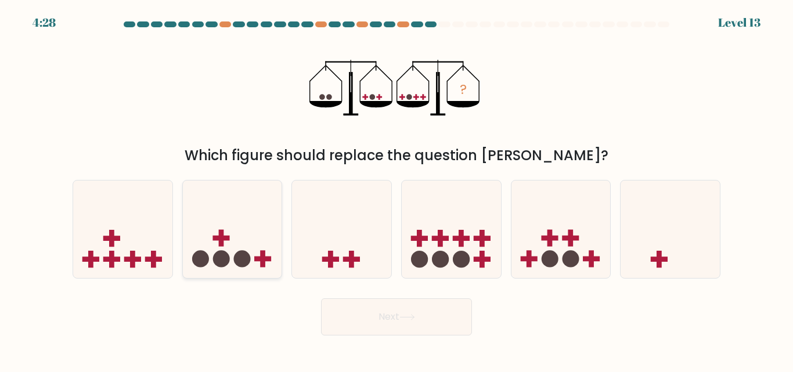
click at [226, 258] on circle at bounding box center [221, 259] width 17 height 17
click at [397, 189] on input "b." at bounding box center [397, 187] width 1 height 3
radio input "true"
click at [360, 328] on button "Next" at bounding box center [396, 316] width 151 height 37
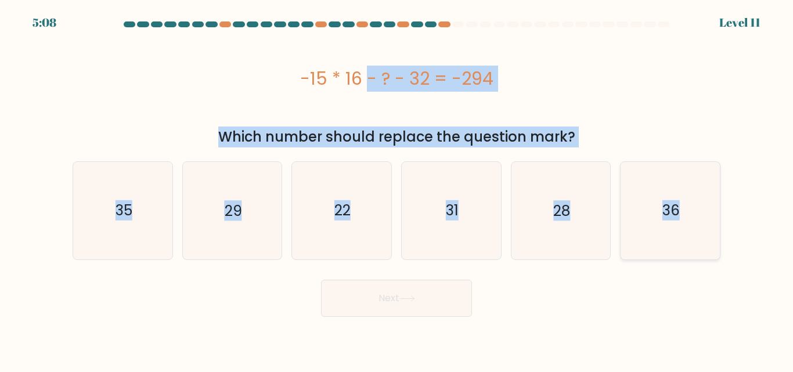
drag, startPoint x: 285, startPoint y: 86, endPoint x: 703, endPoint y: 213, distance: 437.4
click at [703, 213] on form "a." at bounding box center [396, 169] width 793 height 296
copy form "-15 * 16 - ? - 32 = -294 Which number should replace the question mark? a. 35 b…"
click at [348, 211] on text "22" at bounding box center [342, 210] width 16 height 20
click at [397, 189] on input "c. 22" at bounding box center [397, 187] width 1 height 3
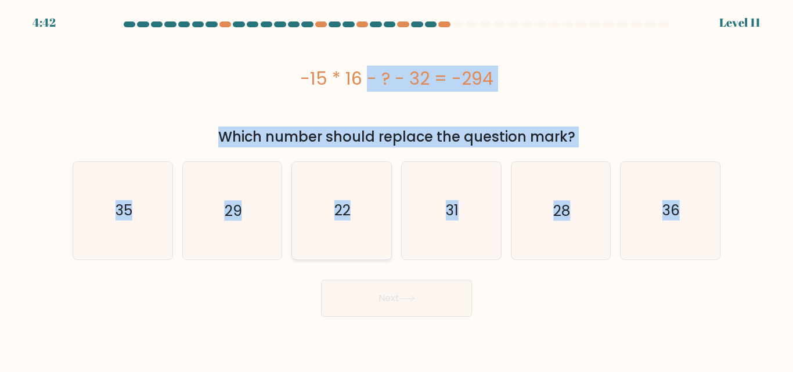
radio input "true"
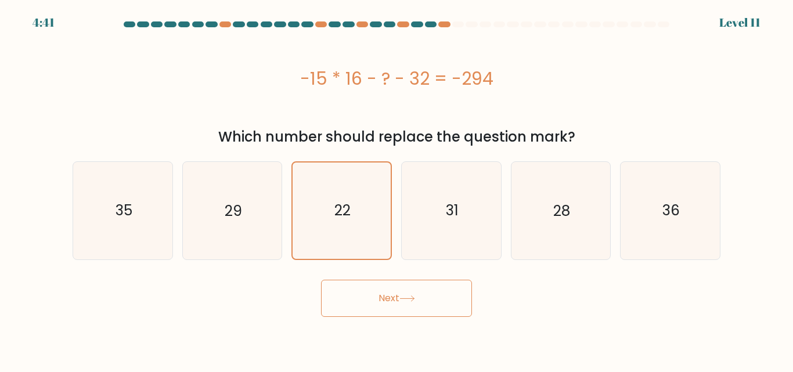
click at [420, 314] on button "Next" at bounding box center [396, 298] width 151 height 37
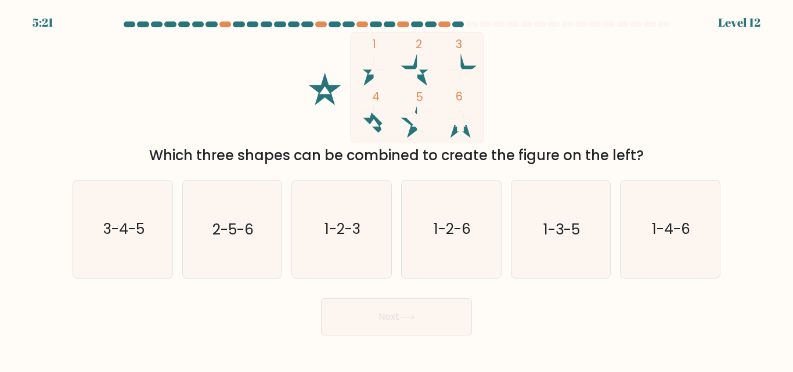
click at [156, 155] on div "Which three shapes can be combined to create the figure on the left?" at bounding box center [397, 155] width 634 height 21
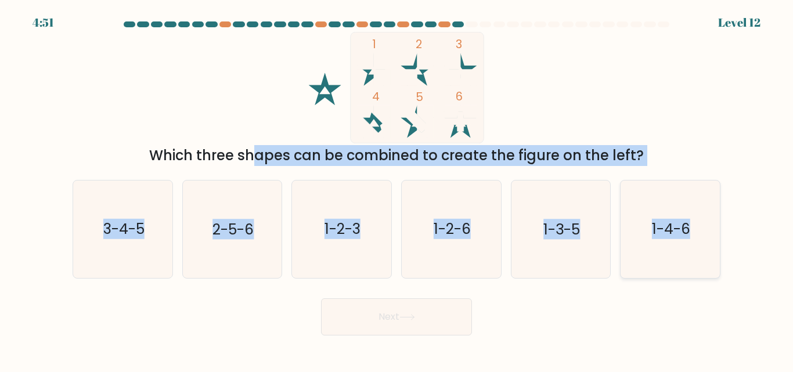
drag, startPoint x: 147, startPoint y: 154, endPoint x: 706, endPoint y: 237, distance: 564.8
click at [706, 237] on form at bounding box center [396, 178] width 793 height 314
click at [563, 159] on div "Which three shapes can be combined to create the figure on the left?" at bounding box center [397, 155] width 634 height 21
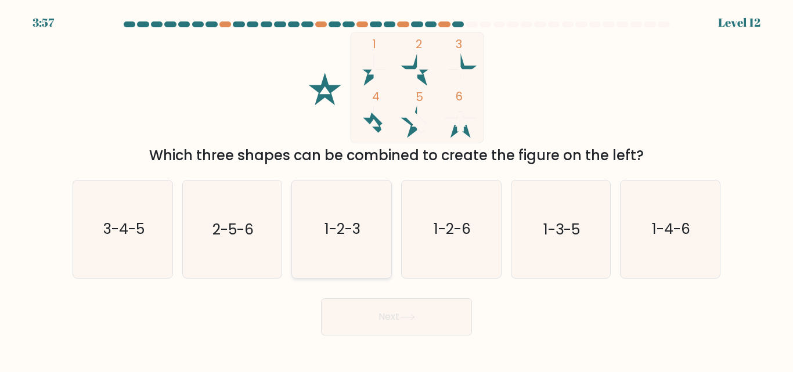
click at [343, 229] on text "1-2-3" at bounding box center [343, 229] width 36 height 20
click at [397, 189] on input "c. 1-2-3" at bounding box center [397, 187] width 1 height 3
radio input "true"
click at [429, 326] on button "Next" at bounding box center [396, 316] width 151 height 37
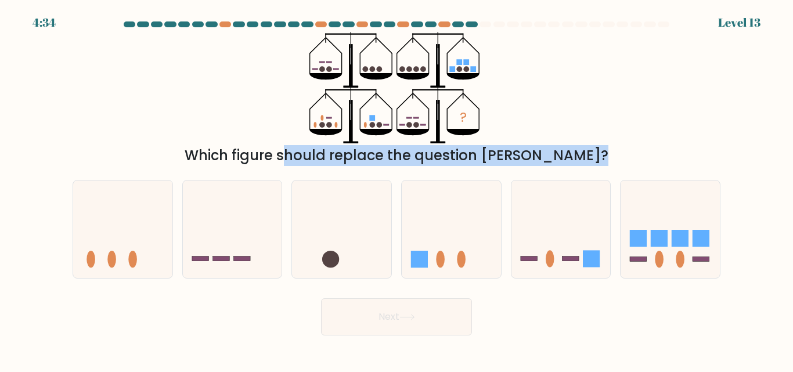
drag, startPoint x: 223, startPoint y: 155, endPoint x: 737, endPoint y: 257, distance: 524.0
click at [739, 257] on form at bounding box center [396, 178] width 793 height 314
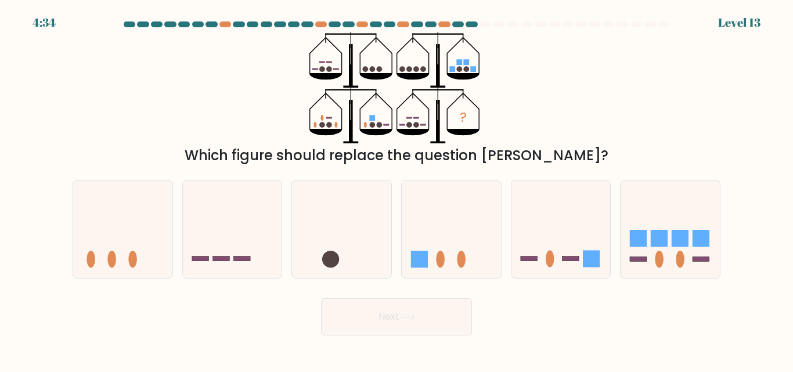
click at [502, 131] on div "? Which figure should replace the question mark?" at bounding box center [397, 99] width 662 height 134
click at [255, 257] on icon at bounding box center [232, 229] width 99 height 82
click at [397, 189] on input "b." at bounding box center [397, 187] width 1 height 3
radio input "true"
click at [391, 307] on button "Next" at bounding box center [396, 316] width 151 height 37
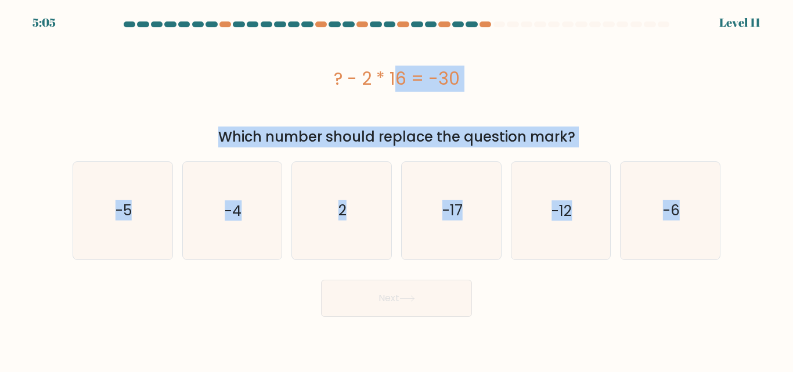
drag, startPoint x: 343, startPoint y: 92, endPoint x: 760, endPoint y: 241, distance: 442.1
click at [760, 241] on form "a. 2" at bounding box center [396, 169] width 793 height 296
copy form "? - 2 * 16 = -30 Which number should replace the question mark? a. -5 b. -4 c. …"
click at [347, 217] on text "2" at bounding box center [343, 210] width 8 height 20
click at [397, 189] on input "c. 2" at bounding box center [397, 187] width 1 height 3
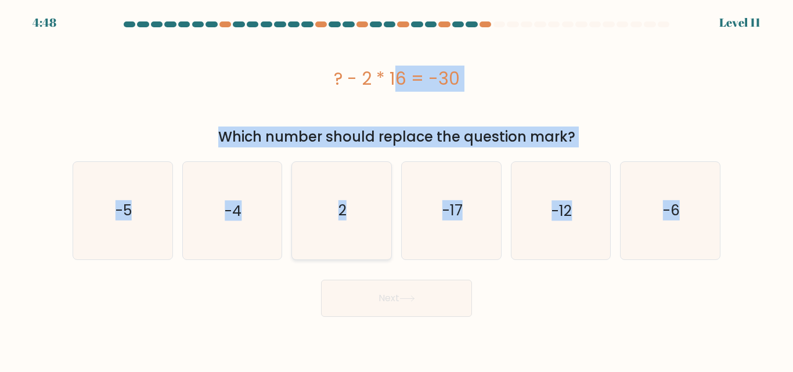
radio input "true"
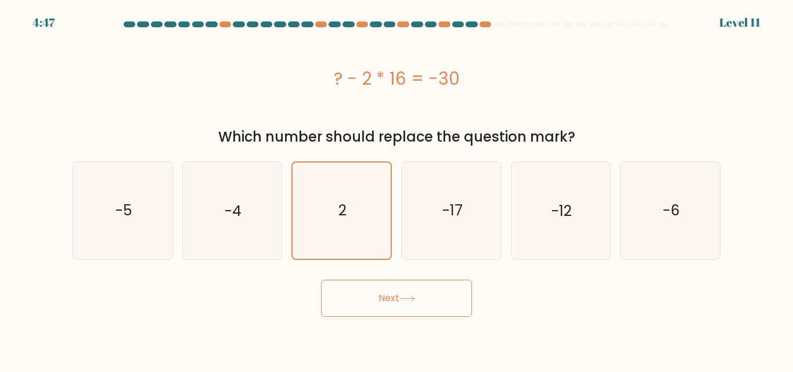
click at [447, 321] on body "4:47 Level 11 2" at bounding box center [396, 186] width 793 height 372
click at [447, 309] on button "Next" at bounding box center [396, 298] width 151 height 37
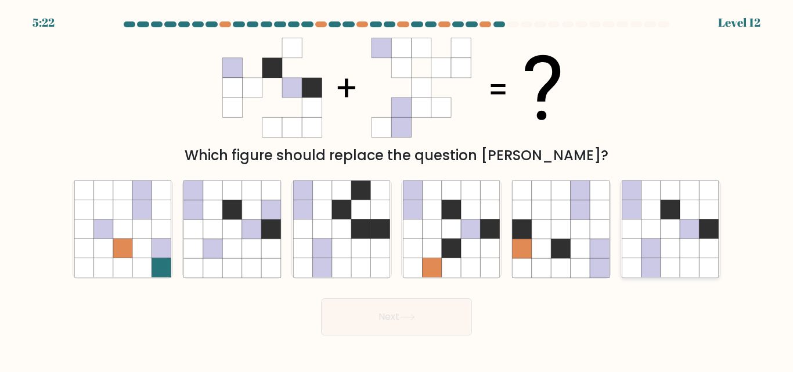
click at [713, 224] on icon at bounding box center [709, 229] width 19 height 19
click at [397, 189] on input "f." at bounding box center [397, 187] width 1 height 3
radio input "true"
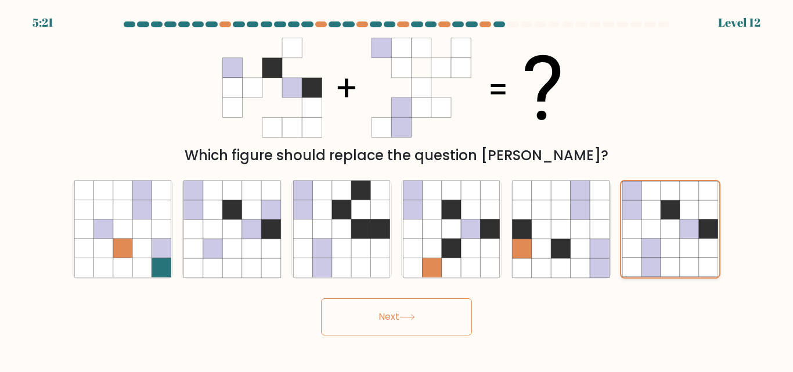
click at [712, 225] on icon at bounding box center [708, 229] width 19 height 19
click at [397, 189] on input "f." at bounding box center [397, 187] width 1 height 3
click at [442, 317] on button "Next" at bounding box center [396, 316] width 151 height 37
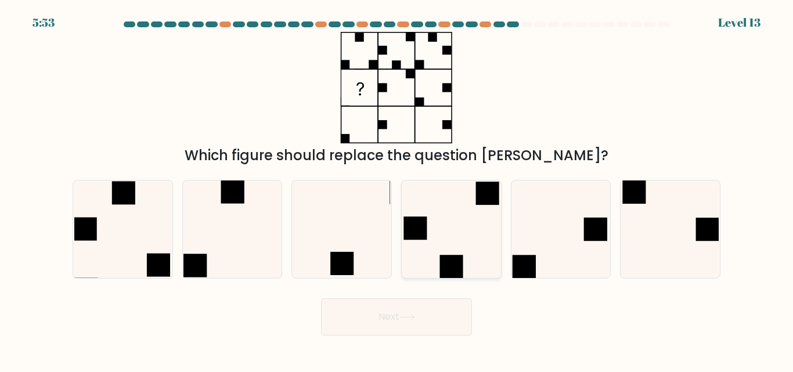
click at [452, 257] on rect at bounding box center [451, 266] width 23 height 23
click at [397, 189] on input "d." at bounding box center [397, 187] width 1 height 3
radio input "true"
click at [323, 250] on icon at bounding box center [341, 229] width 97 height 97
click at [397, 189] on input "c." at bounding box center [397, 187] width 1 height 3
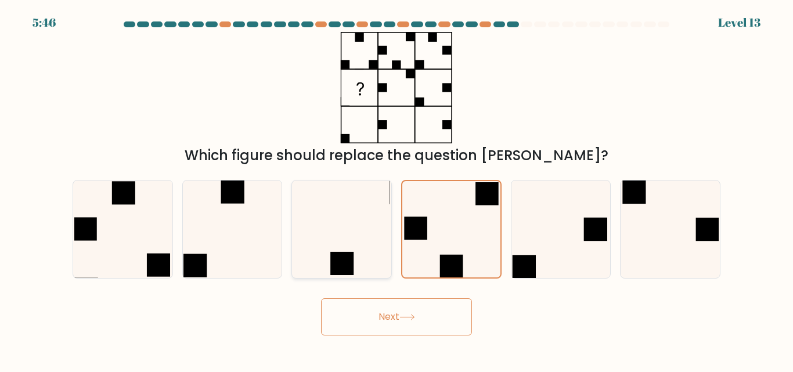
radio input "true"
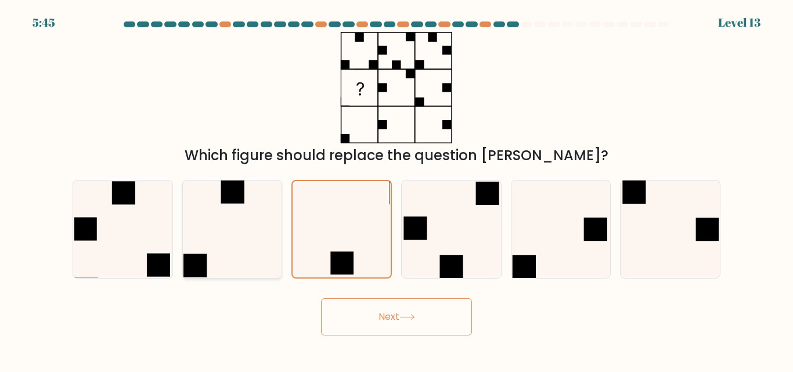
click at [262, 240] on icon at bounding box center [231, 229] width 97 height 97
click at [397, 189] on input "b." at bounding box center [397, 187] width 1 height 3
radio input "true"
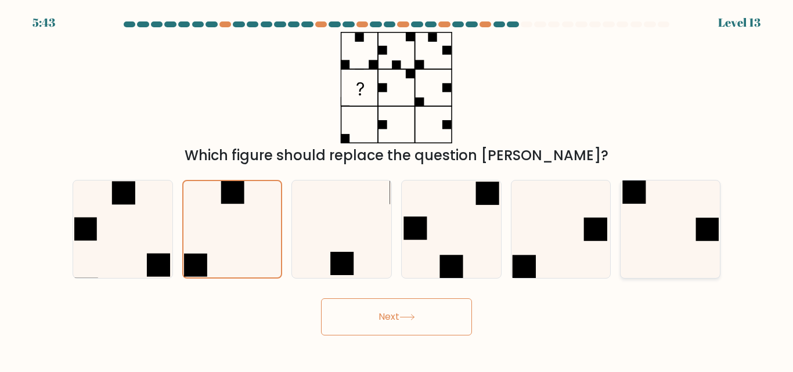
click at [663, 233] on icon at bounding box center [670, 229] width 97 height 97
click at [397, 189] on input "f." at bounding box center [397, 187] width 1 height 3
radio input "true"
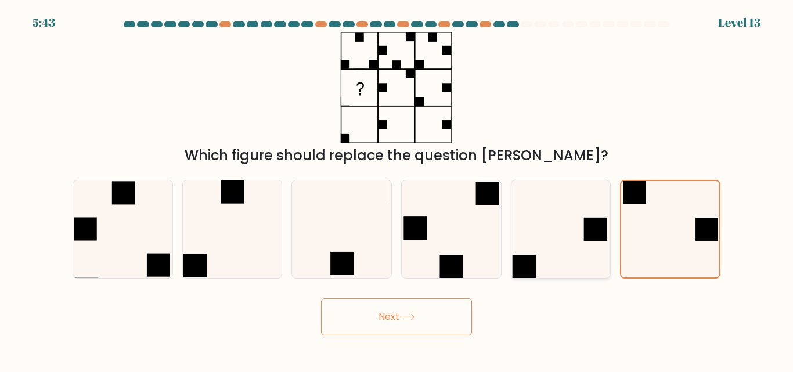
click at [599, 235] on rect at bounding box center [595, 229] width 23 height 23
click at [397, 189] on input "e." at bounding box center [397, 187] width 1 height 3
radio input "true"
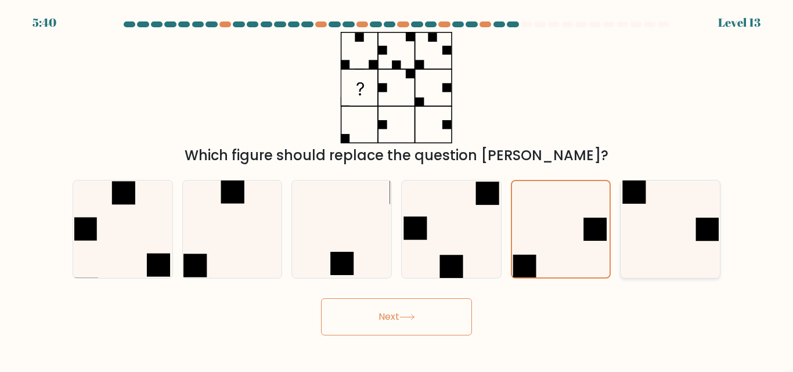
click at [702, 241] on rect at bounding box center [707, 229] width 23 height 23
click at [397, 189] on input "f." at bounding box center [397, 187] width 1 height 3
radio input "true"
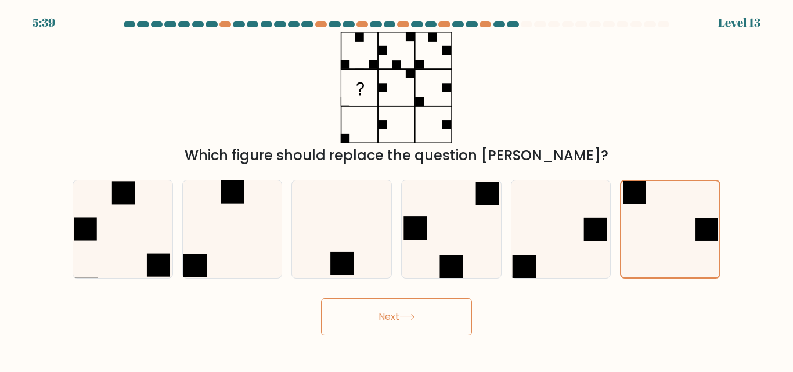
click at [456, 328] on button "Next" at bounding box center [396, 316] width 151 height 37
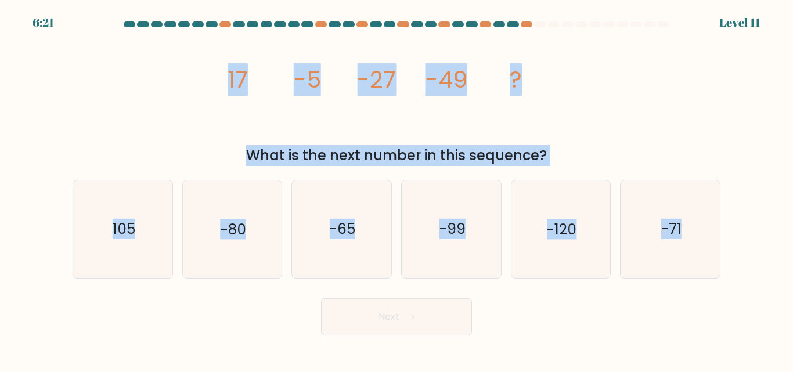
drag, startPoint x: 199, startPoint y: 74, endPoint x: 729, endPoint y: 274, distance: 566.2
click at [729, 274] on form at bounding box center [396, 178] width 793 height 314
copy form "17 -5 -27 -49 ? What is the next number in this sequence? a. 105 b. -80 c. -65 …"
click at [657, 225] on icon "-71" at bounding box center [670, 229] width 97 height 97
click at [397, 189] on input "f. -71" at bounding box center [397, 187] width 1 height 3
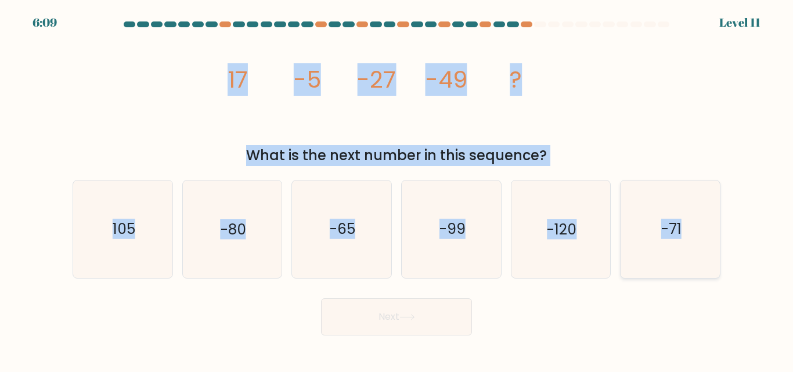
radio input "true"
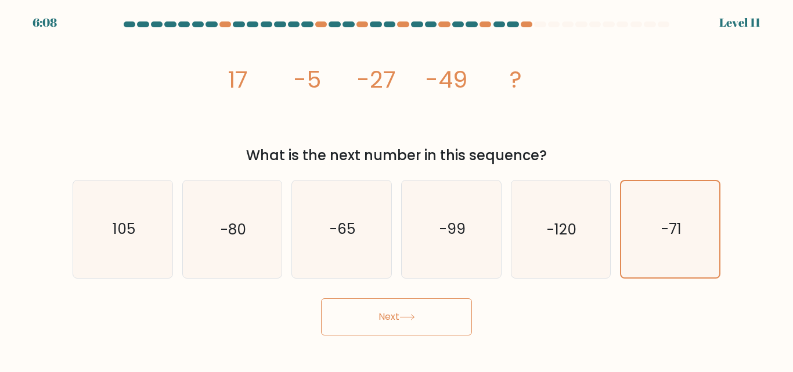
click at [409, 292] on form at bounding box center [396, 178] width 793 height 314
click at [405, 313] on button "Next" at bounding box center [396, 316] width 151 height 37
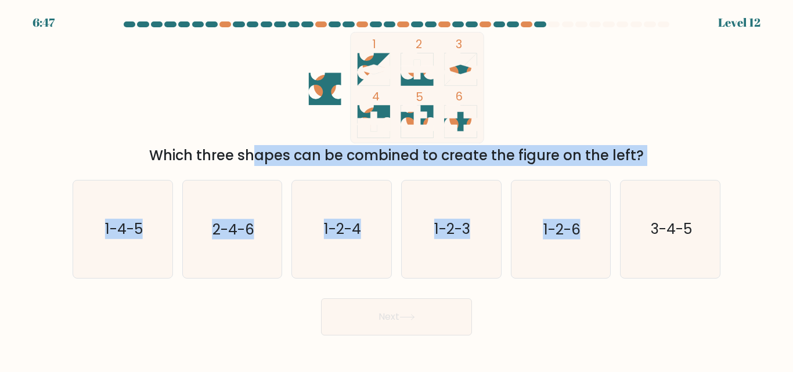
drag, startPoint x: 154, startPoint y: 156, endPoint x: 724, endPoint y: 233, distance: 575.5
click at [724, 233] on form at bounding box center [396, 178] width 793 height 314
click at [583, 152] on div "Which three shapes can be combined to create the figure on the left?" at bounding box center [397, 155] width 634 height 21
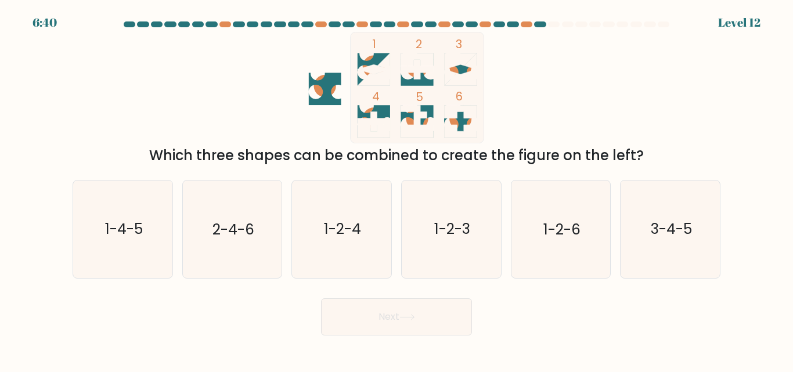
click at [380, 123] on icon at bounding box center [374, 122] width 33 height 20
drag, startPoint x: 488, startPoint y: 228, endPoint x: 542, endPoint y: 233, distance: 53.7
click at [545, 234] on text "1-2-6" at bounding box center [562, 229] width 37 height 20
click at [397, 189] on input "e. 1-2-6" at bounding box center [397, 187] width 1 height 3
radio input "true"
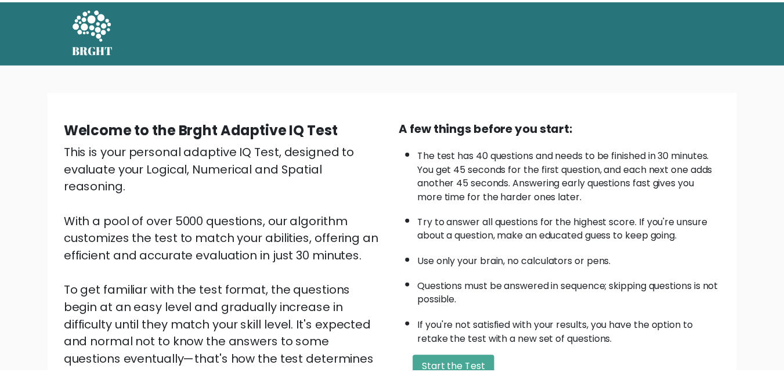
scroll to position [102, 0]
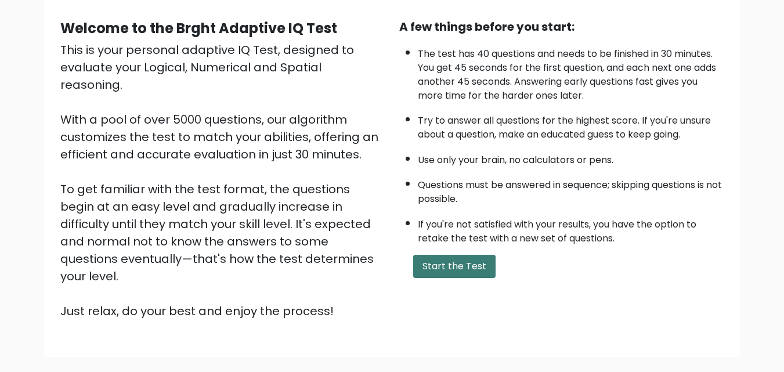
click at [447, 259] on button "Start the Test" at bounding box center [454, 266] width 82 height 23
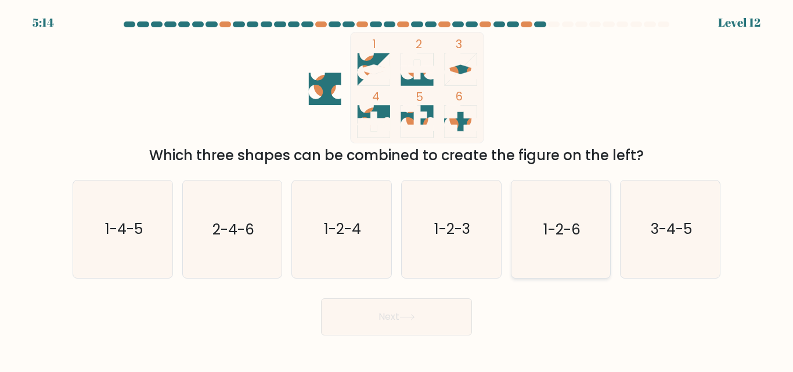
click at [556, 224] on text "1-2-6" at bounding box center [562, 229] width 37 height 20
click at [397, 189] on input "e. 1-2-6" at bounding box center [397, 187] width 1 height 3
radio input "true"
click at [437, 307] on button "Next" at bounding box center [396, 316] width 151 height 37
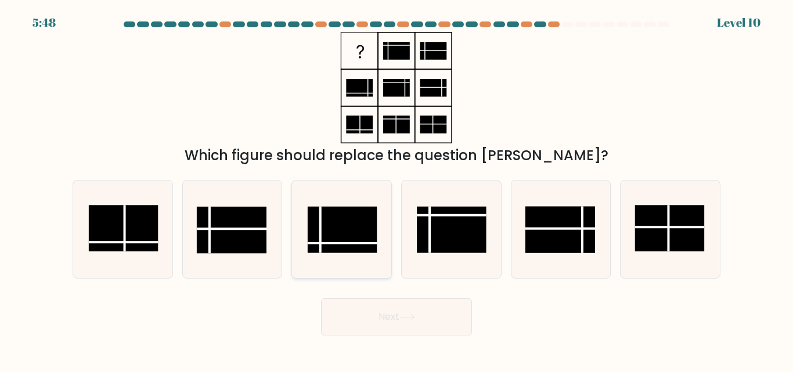
click at [351, 219] on rect at bounding box center [343, 230] width 70 height 46
click at [397, 189] on input "c." at bounding box center [397, 187] width 1 height 3
radio input "true"
click at [344, 319] on button "Next" at bounding box center [396, 316] width 151 height 37
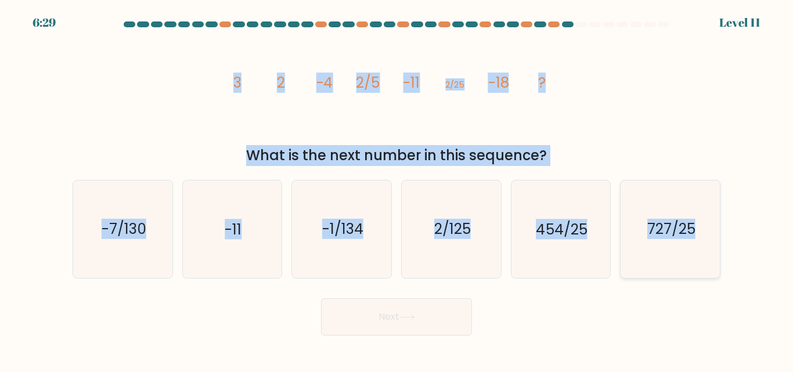
drag, startPoint x: 236, startPoint y: 82, endPoint x: 713, endPoint y: 232, distance: 500.3
click at [712, 231] on form at bounding box center [396, 178] width 793 height 314
copy form "3 2 -4 2/5 -11 2/25 -18 ? What is the next number in this sequence? a. -7/130 b…"
click at [580, 100] on div "image/svg+xml 3 2 -4 2/5 -11 2/25 -18 ? What is the next number in this sequenc…" at bounding box center [397, 99] width 662 height 134
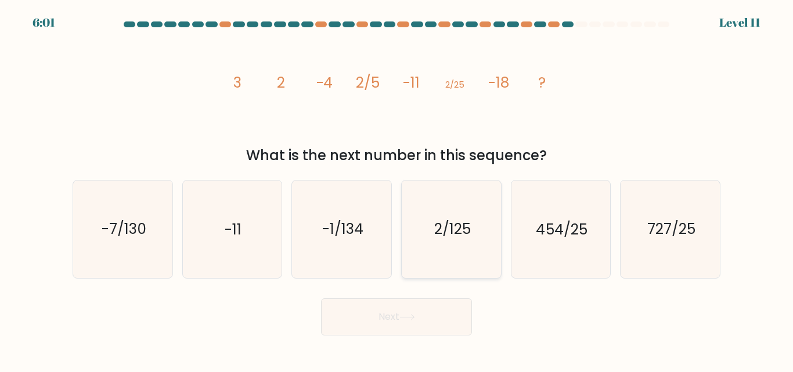
click at [444, 229] on text "2/125" at bounding box center [452, 229] width 37 height 20
click at [397, 189] on input "d. 2/125" at bounding box center [397, 187] width 1 height 3
radio input "true"
click at [431, 302] on button "Next" at bounding box center [396, 316] width 151 height 37
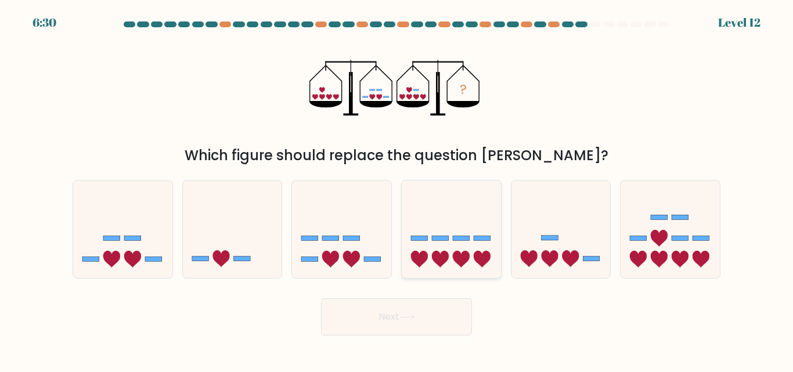
click at [423, 231] on icon at bounding box center [451, 229] width 99 height 82
click at [397, 189] on input "d." at bounding box center [397, 187] width 1 height 3
radio input "true"
click at [366, 303] on button "Next" at bounding box center [396, 316] width 151 height 37
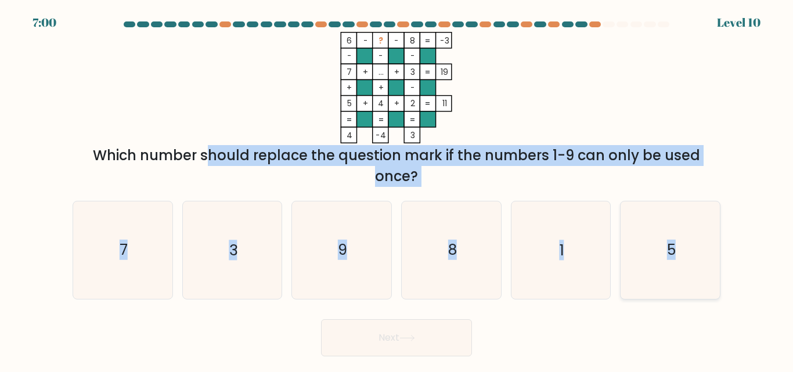
drag, startPoint x: 100, startPoint y: 153, endPoint x: 702, endPoint y: 275, distance: 613.8
click at [702, 275] on form at bounding box center [396, 188] width 793 height 335
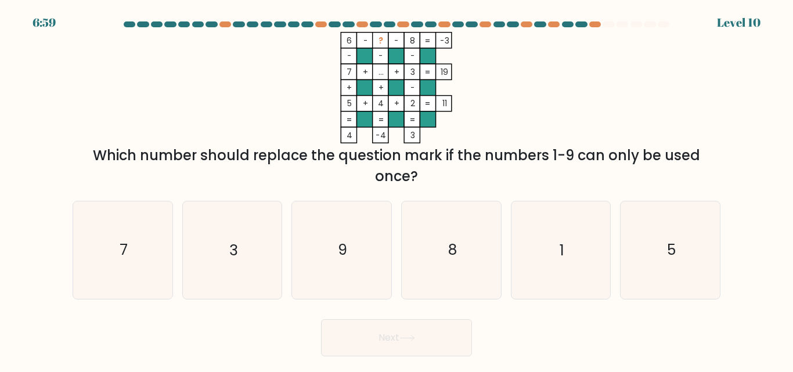
click at [359, 83] on rect at bounding box center [365, 88] width 16 height 16
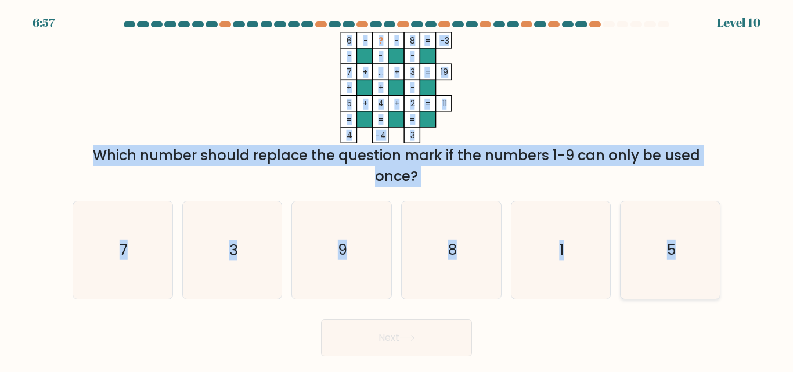
drag, startPoint x: 343, startPoint y: 37, endPoint x: 708, endPoint y: 271, distance: 433.3
click at [708, 271] on form at bounding box center [396, 188] width 793 height 335
copy form "6 - ? - 8 -3 - - - 7 + ... + 3 19 + + - 5 + 4 + 2 = 11 = = = = 4 -4 3 = Which n…"
click at [343, 260] on text "9" at bounding box center [342, 250] width 9 height 20
click at [397, 189] on input "c. 9" at bounding box center [397, 187] width 1 height 3
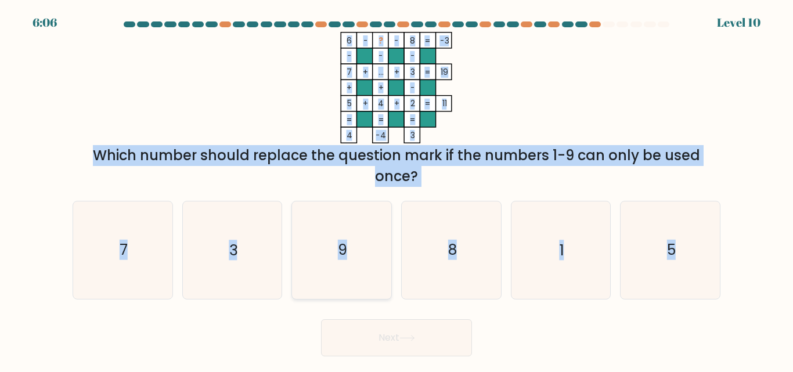
radio input "true"
click at [394, 330] on button "Next" at bounding box center [396, 337] width 151 height 37
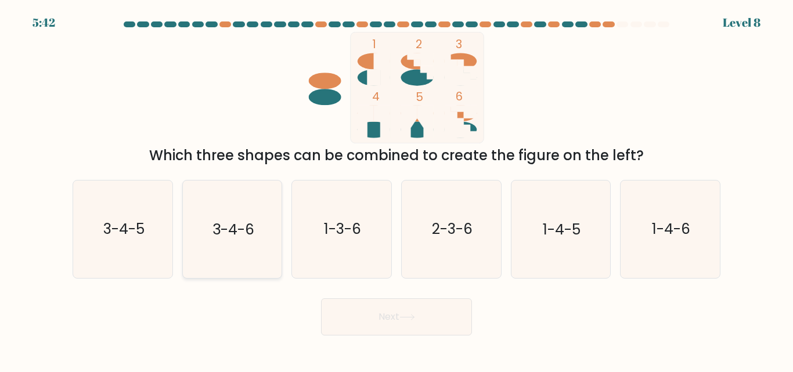
click at [241, 216] on icon "3-4-6" at bounding box center [231, 229] width 97 height 97
click at [397, 189] on input "b. 3-4-6" at bounding box center [397, 187] width 1 height 3
radio input "true"
click at [438, 298] on button "Next" at bounding box center [396, 316] width 151 height 37
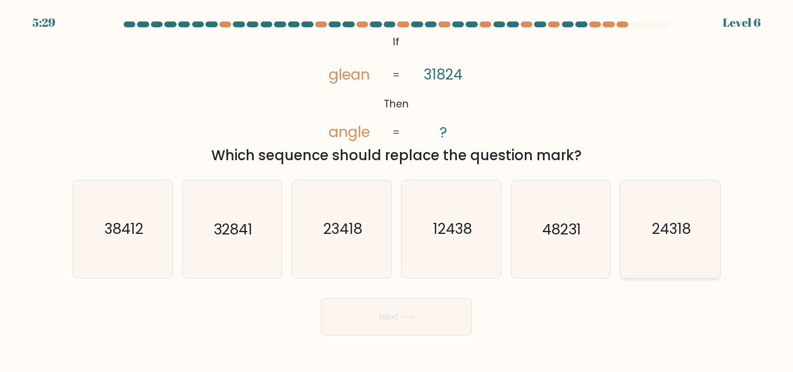
click at [675, 230] on text "24318" at bounding box center [671, 229] width 39 height 20
click at [397, 189] on input "f. 24318" at bounding box center [397, 187] width 1 height 3
radio input "true"
click at [433, 311] on button "Next" at bounding box center [396, 316] width 151 height 37
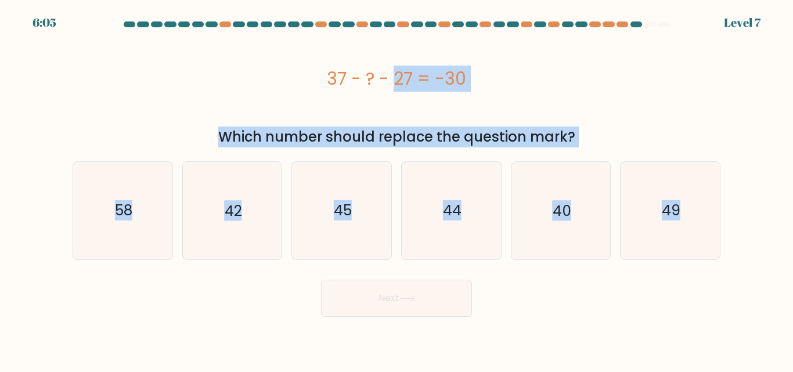
drag, startPoint x: 322, startPoint y: 76, endPoint x: 738, endPoint y: 219, distance: 439.6
click at [738, 219] on form "a." at bounding box center [396, 169] width 793 height 296
copy form "37 - ? - 27 = -30 Which number should replace the question mark? a. 58 b. 42 c.…"
click at [559, 208] on text "40" at bounding box center [562, 210] width 19 height 20
click at [397, 189] on input "e. 40" at bounding box center [397, 187] width 1 height 3
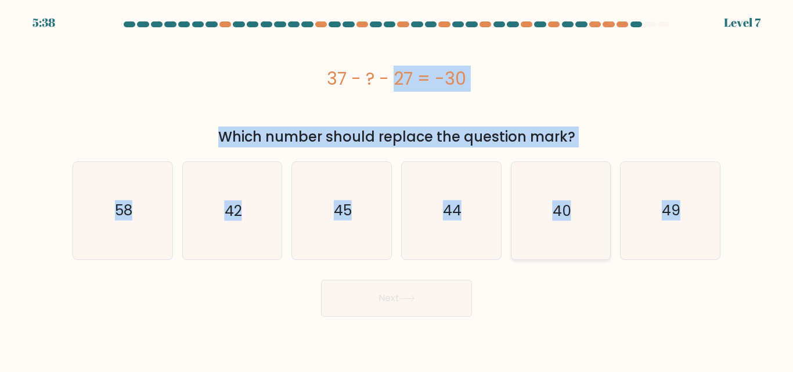
radio input "true"
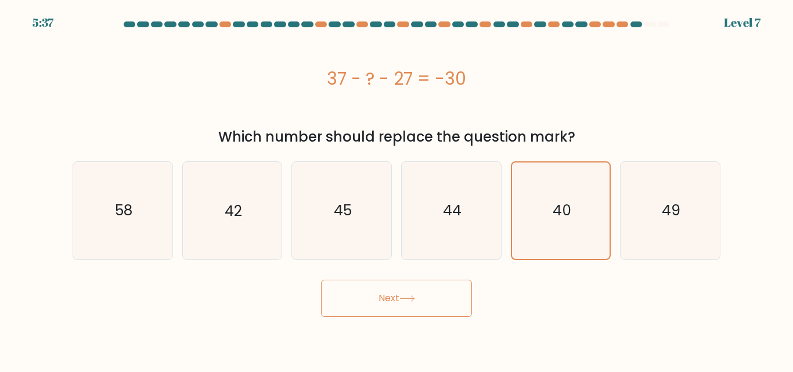
click at [454, 306] on button "Next" at bounding box center [396, 298] width 151 height 37
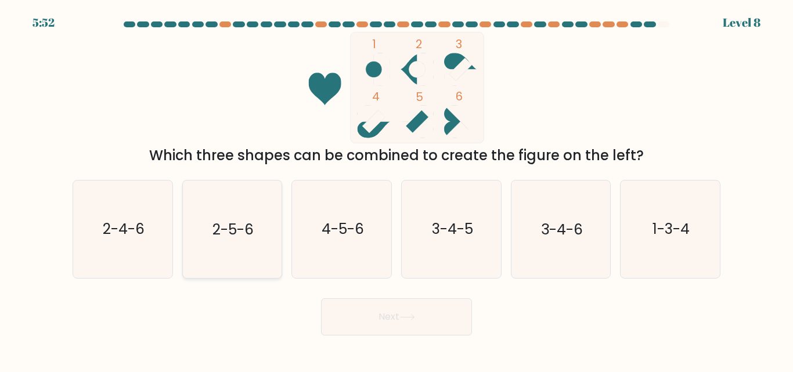
click at [270, 230] on icon "2-5-6" at bounding box center [231, 229] width 97 height 97
click at [397, 189] on input "b. 2-5-6" at bounding box center [397, 187] width 1 height 3
radio input "true"
click at [401, 309] on button "Next" at bounding box center [396, 316] width 151 height 37
